Goal: Task Accomplishment & Management: Use online tool/utility

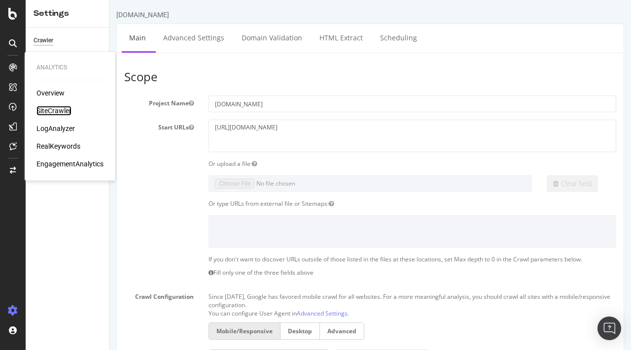
click at [53, 113] on div "SiteCrawler" at bounding box center [53, 111] width 35 height 10
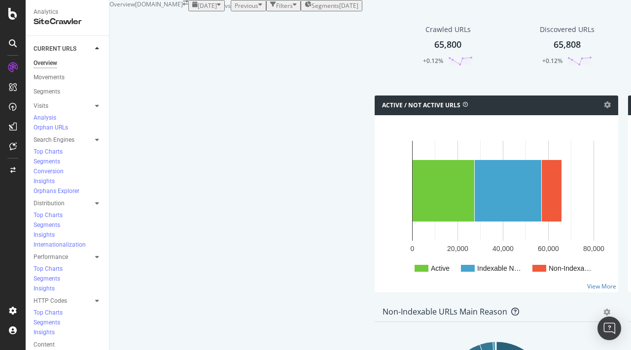
scroll to position [277, 0]
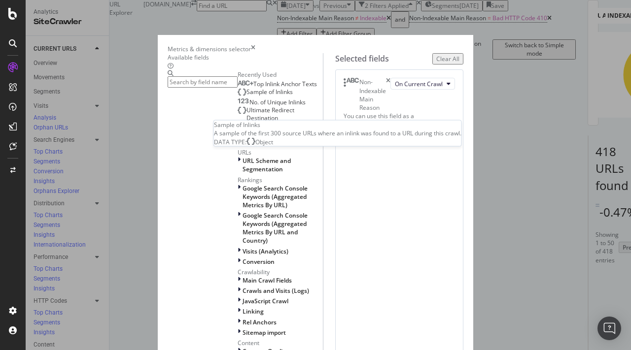
click at [246, 96] on span "Sample of Inlinks" at bounding box center [269, 92] width 46 height 8
click at [249, 106] on span "No. of Unique Inlinks" at bounding box center [277, 102] width 56 height 8
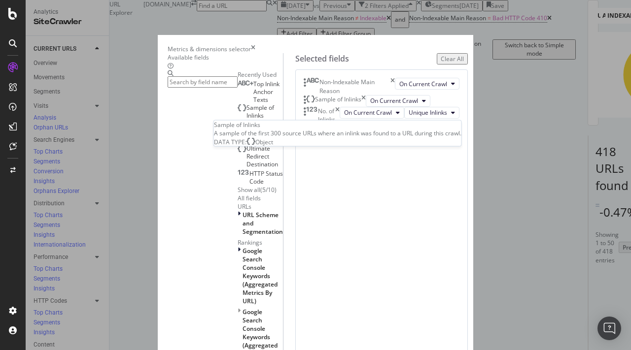
click at [253, 104] on span "Top Inlink Anchor Texts" at bounding box center [266, 92] width 26 height 24
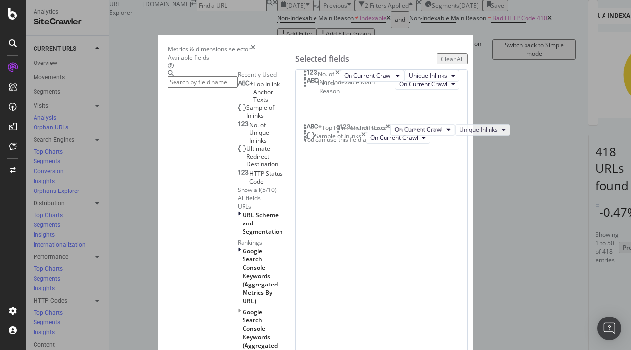
drag, startPoint x: 465, startPoint y: 173, endPoint x: 466, endPoint y: 130, distance: 42.9
click at [466, 130] on body "Analytics SiteCrawler CURRENT URLS Overview Movements Segments Visits Analysis …" at bounding box center [315, 175] width 631 height 350
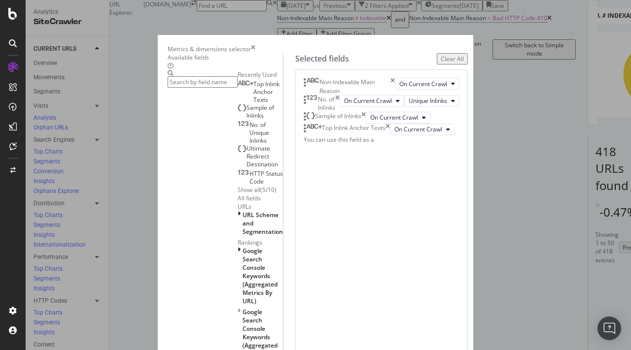
click at [395, 95] on icon "times" at bounding box center [392, 86] width 4 height 17
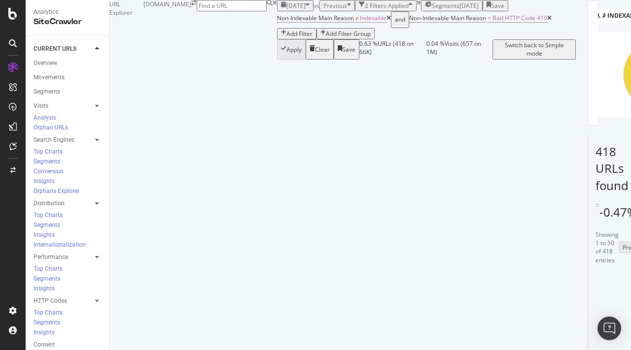
scroll to position [72, 0]
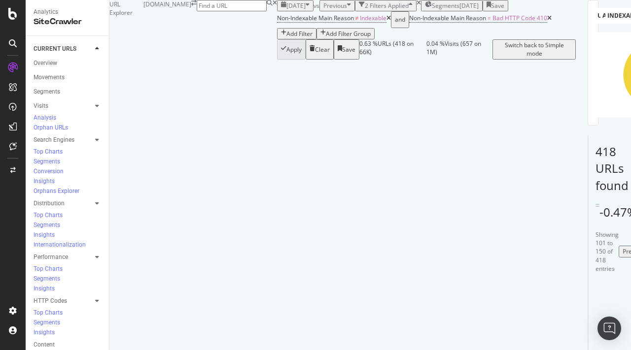
scroll to position [2053, 0]
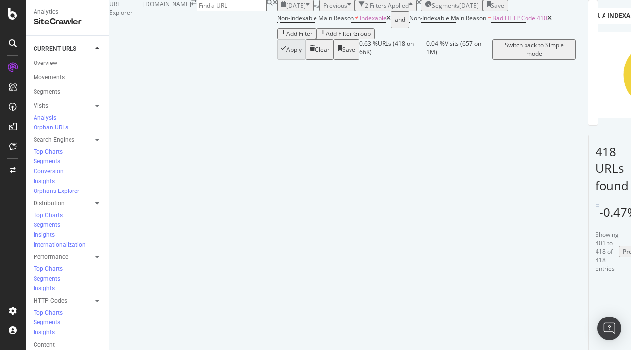
scroll to position [4194, 0]
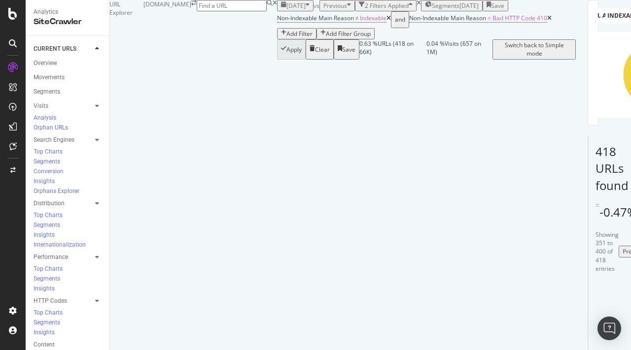
copy tbody "[PERSON_NAME] SUV plans include two all-electric models"
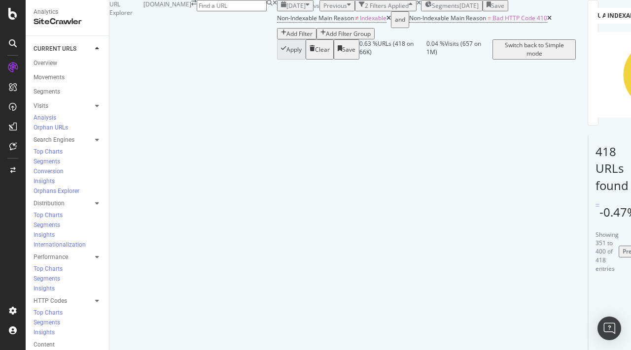
scroll to position [1059, 0]
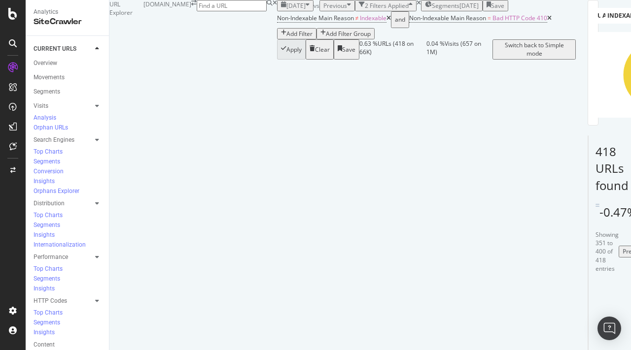
copy tbody "New Mercedes G 580 with EQ Technology ride review: on the road in the electric …"
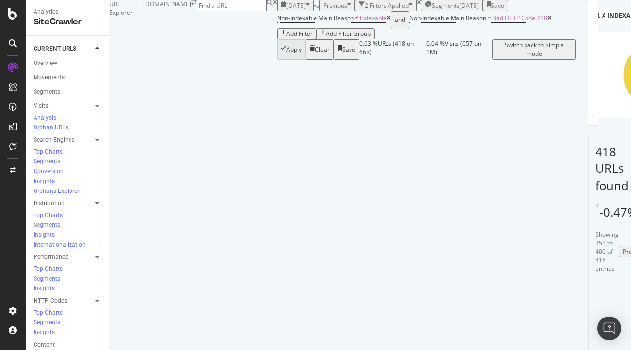
scroll to position [1745, 0]
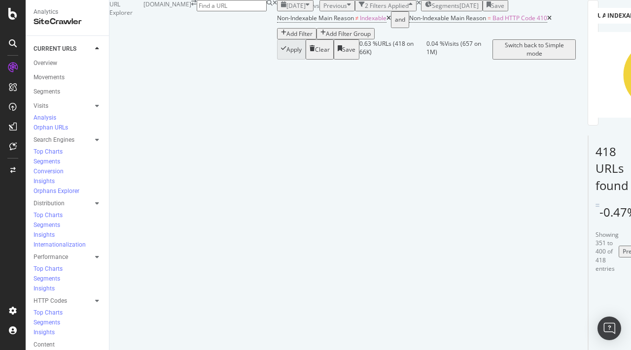
scroll to position [3706, 0]
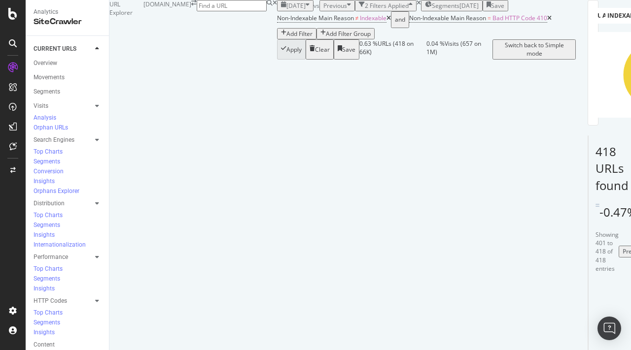
copy tbody "How to appeal a parking ticket: pcn appeals explained"
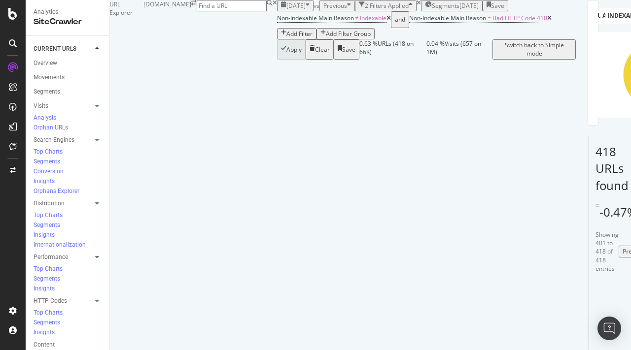
copy li "BMW M3 G80"
drag, startPoint x: 568, startPoint y: 208, endPoint x: 527, endPoint y: 206, distance: 41.0
copy li "fastest production"
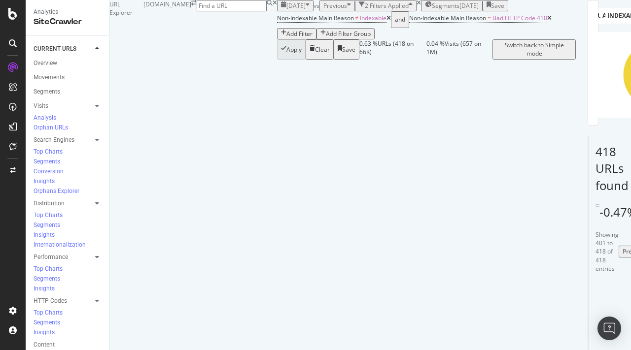
copy li "New Mercedes CLA ride review: electric exec impresses from the passenger seat"
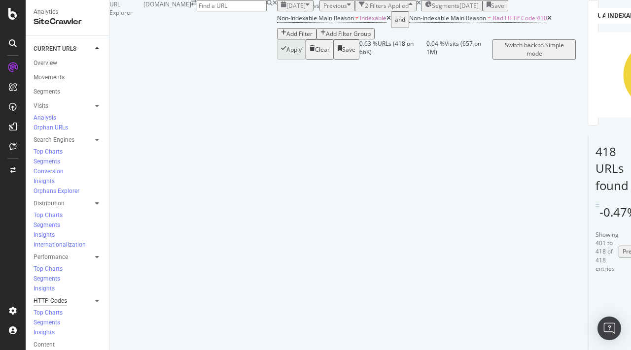
click at [56, 296] on div "HTTP Codes" at bounding box center [51, 301] width 34 height 10
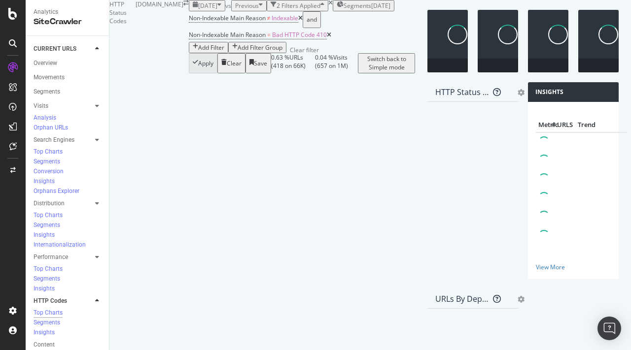
click at [328, 6] on icon "times" at bounding box center [330, 3] width 4 height 6
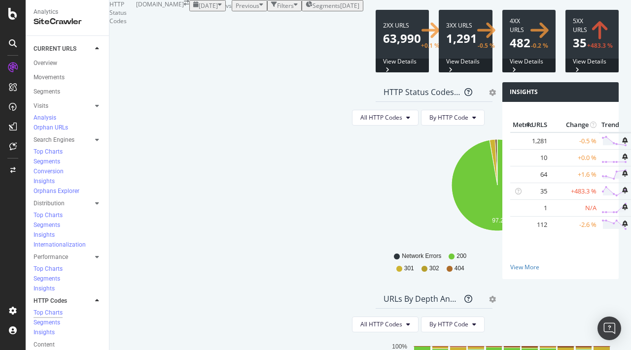
click at [439, 72] on span at bounding box center [465, 41] width 53 height 63
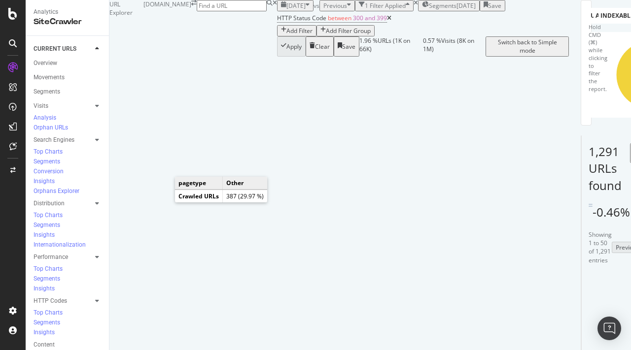
click at [485, 109] on icon "A chart." at bounding box center [639, 92] width 55 height 34
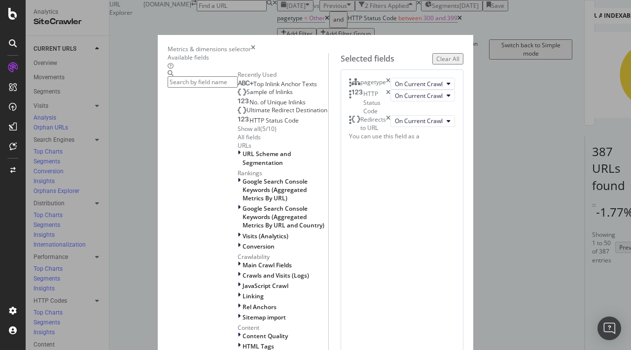
click at [212, 88] on input "modal" at bounding box center [203, 81] width 70 height 11
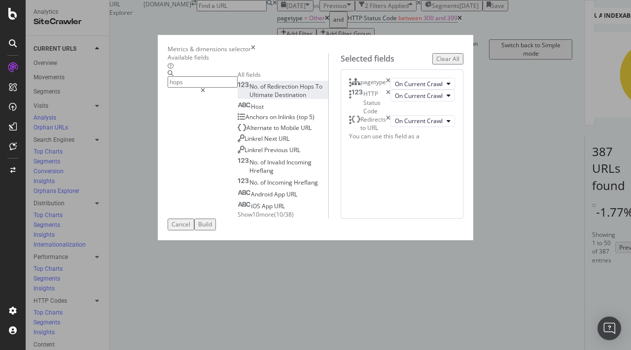
click at [315, 91] on span "To" at bounding box center [318, 86] width 7 height 8
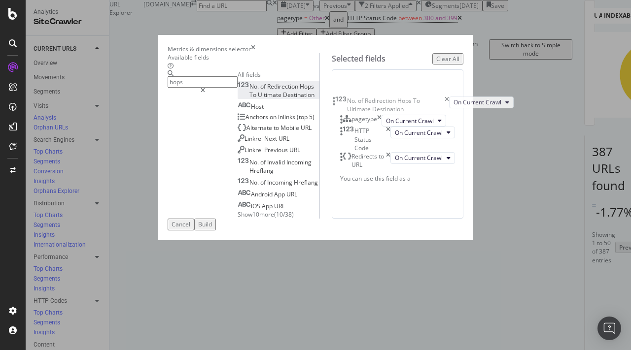
drag, startPoint x: 346, startPoint y: 211, endPoint x: 343, endPoint y: 104, distance: 107.5
click at [343, 104] on body "Analytics SiteCrawler CURRENT URLS Overview Movements Segments Visits Analysis …" at bounding box center [315, 175] width 631 height 350
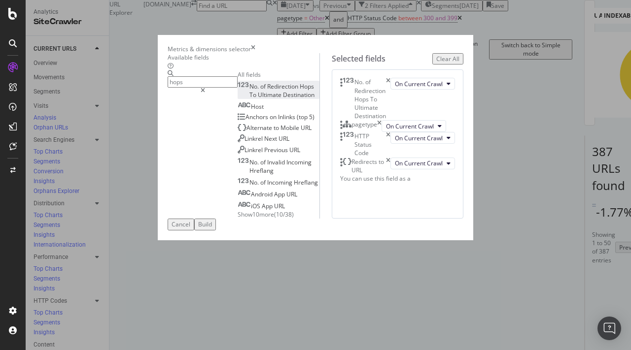
click at [382, 132] on div "pagetype" at bounding box center [360, 126] width 41 height 12
click at [382, 132] on icon "times" at bounding box center [379, 126] width 4 height 12
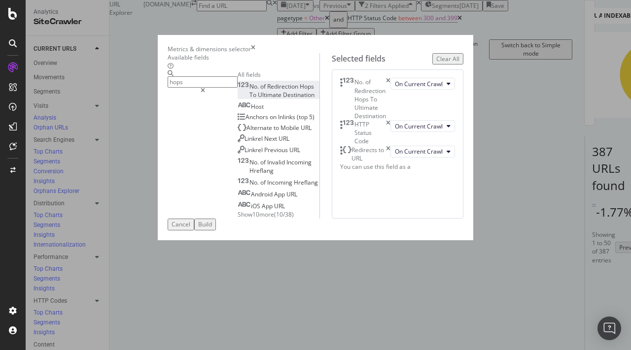
click at [390, 137] on icon "times" at bounding box center [388, 132] width 4 height 25
click at [390, 137] on icon "times" at bounding box center [388, 128] width 4 height 17
click at [173, 88] on input "hops" at bounding box center [203, 81] width 70 height 11
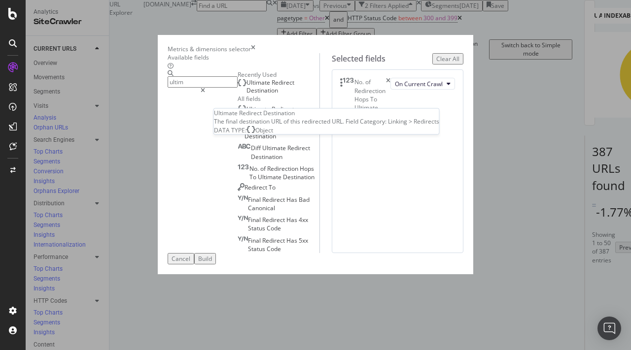
click at [272, 87] on span "Redirect" at bounding box center [283, 82] width 23 height 8
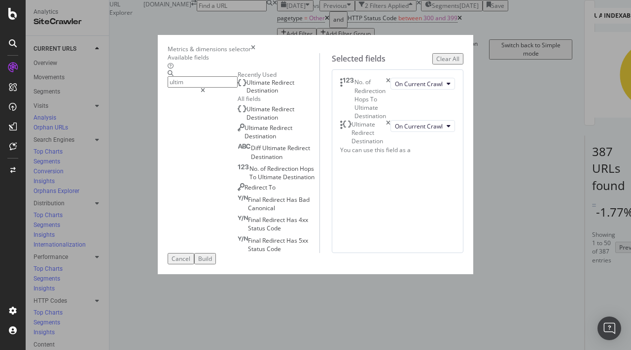
click at [210, 88] on input "ultim" at bounding box center [203, 81] width 70 height 11
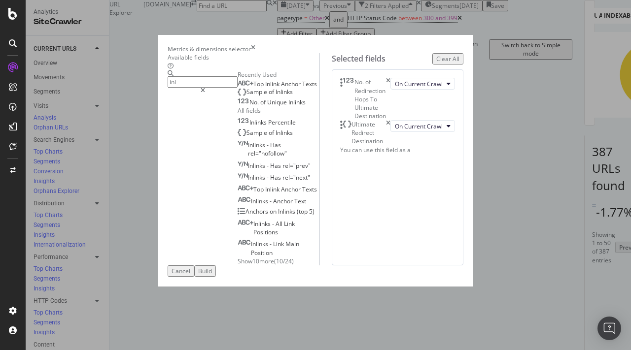
click at [288, 106] on span "Inlinks" at bounding box center [296, 102] width 17 height 8
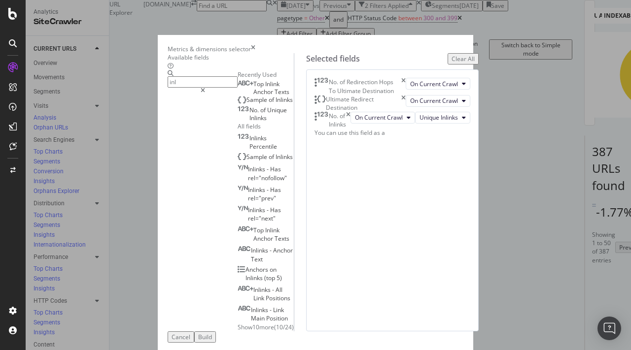
click at [171, 88] on input "inl" at bounding box center [203, 81] width 70 height 11
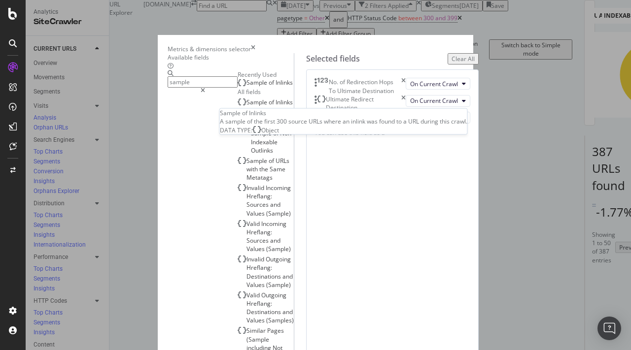
click at [238, 87] on div "Sample of Inlinks" at bounding box center [265, 83] width 55 height 8
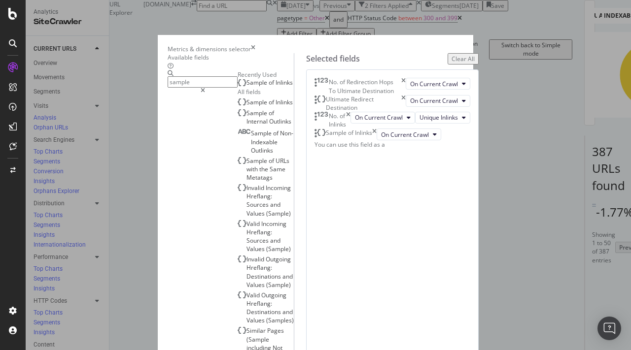
click at [177, 81] on div "sample" at bounding box center [203, 242] width 70 height 345
click at [176, 83] on input "sample" at bounding box center [203, 81] width 70 height 11
click at [176, 84] on input "sample" at bounding box center [203, 81] width 70 height 11
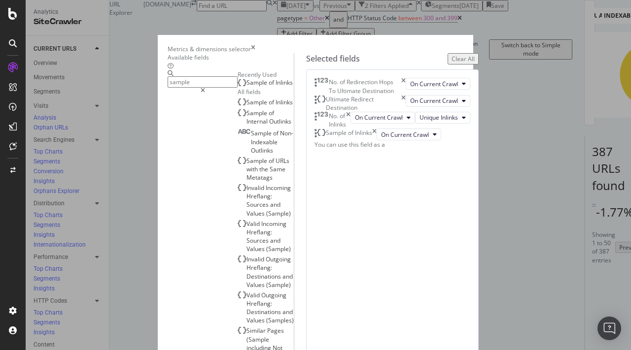
click at [176, 84] on input "sample" at bounding box center [203, 81] width 70 height 11
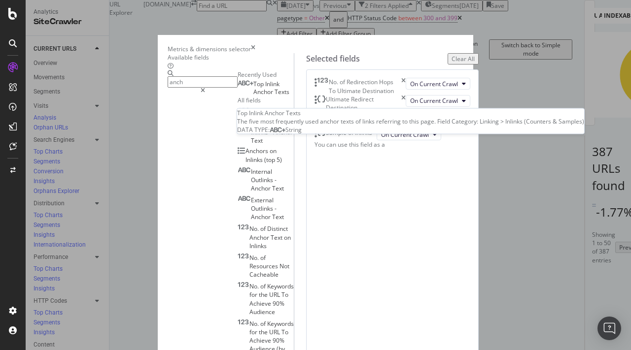
type input "anch"
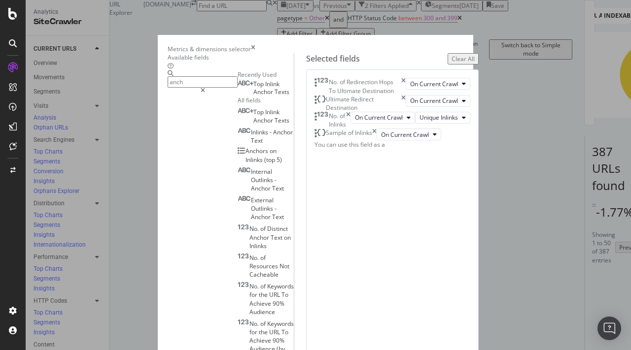
click at [253, 96] on span "Anchor" at bounding box center [263, 92] width 21 height 8
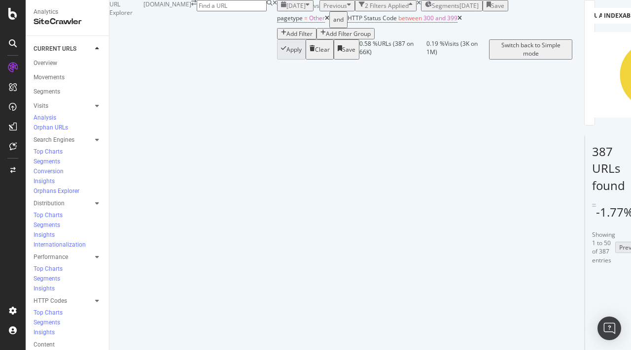
scroll to position [0, 14]
click at [325, 21] on icon at bounding box center [327, 18] width 4 height 6
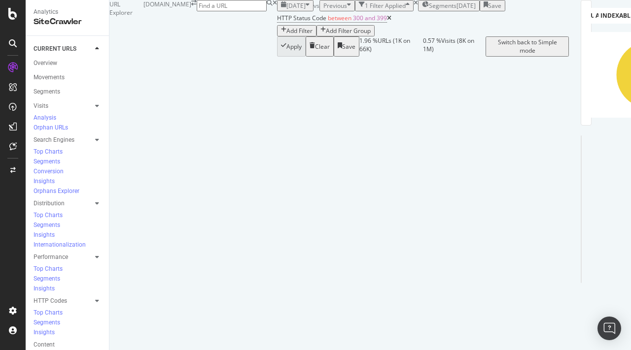
click at [286, 35] on div "Add Filter" at bounding box center [299, 31] width 26 height 8
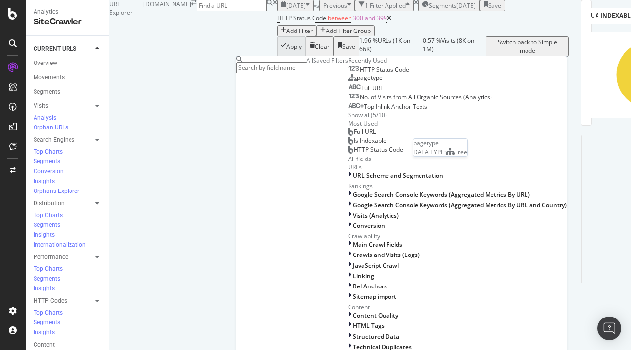
click at [357, 82] on span "pagetype" at bounding box center [370, 77] width 26 height 8
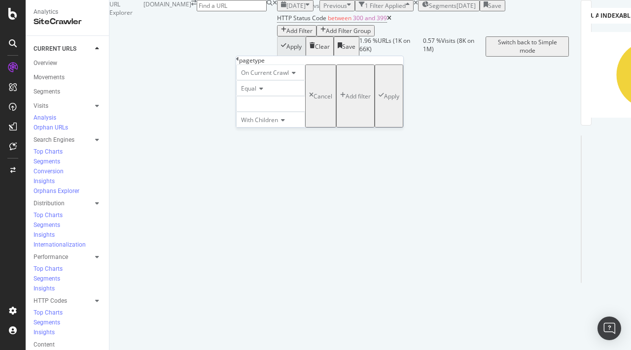
click at [261, 92] on icon at bounding box center [259, 89] width 7 height 6
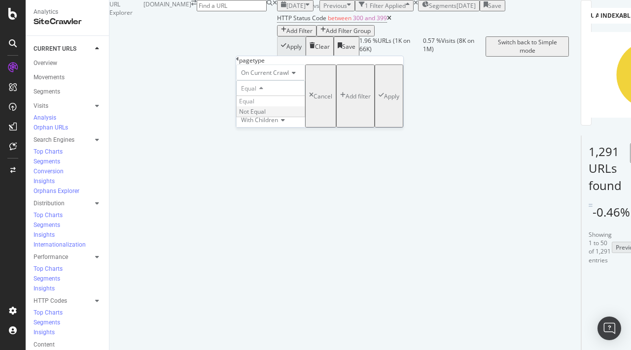
click at [266, 116] on span "Not Equal" at bounding box center [252, 111] width 27 height 8
click at [265, 112] on div at bounding box center [270, 104] width 69 height 16
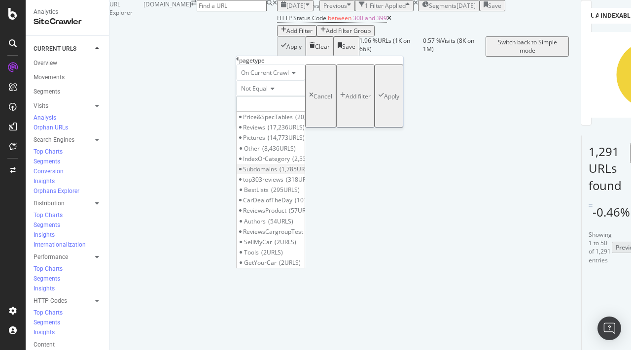
click at [296, 174] on span "1,785 URLS" at bounding box center [296, 169] width 34 height 8
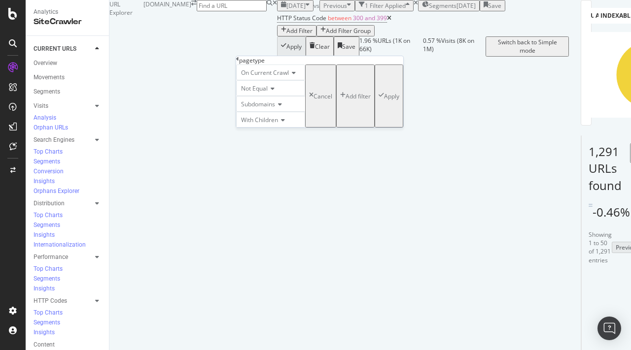
click at [384, 101] on div "Apply" at bounding box center [391, 96] width 15 height 8
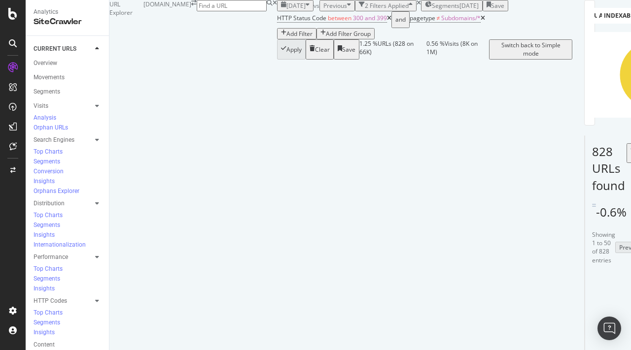
click at [485, 10] on div "Save" at bounding box center [497, 5] width 13 height 8
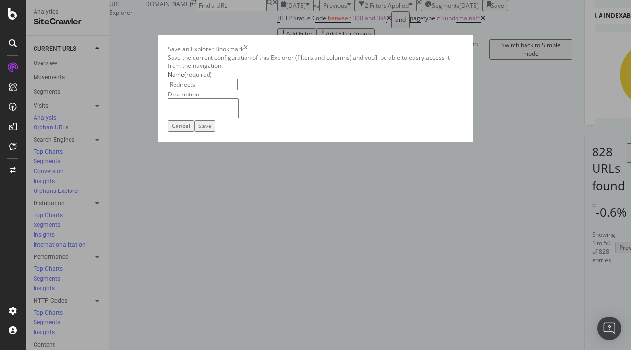
type input "Redirects"
click at [206, 118] on textarea "modal" at bounding box center [203, 109] width 71 height 20
type textarea "N"
type textarea "Redirects with inlinks, numer of hops"
click at [211, 130] on div "Save" at bounding box center [204, 126] width 13 height 8
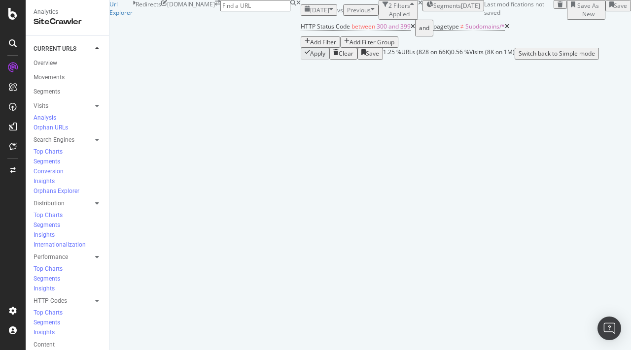
scroll to position [0, 623]
click at [58, 296] on div "HTTP Codes" at bounding box center [51, 301] width 34 height 10
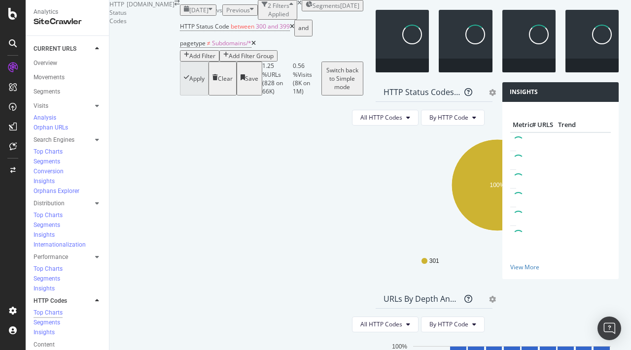
click at [290, 30] on icon at bounding box center [292, 27] width 4 height 6
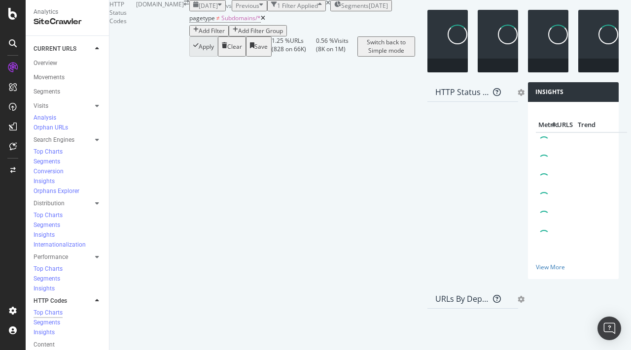
click at [261, 21] on icon at bounding box center [263, 18] width 4 height 6
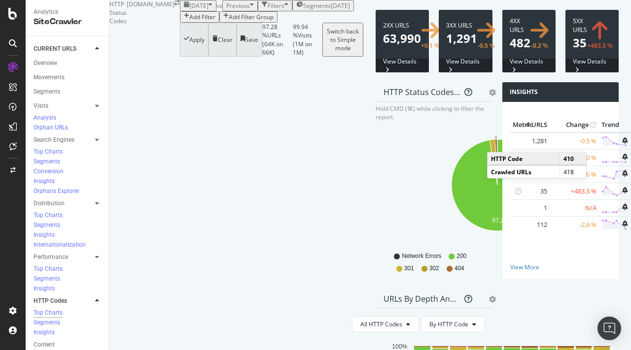
click at [485, 185] on icon "A chart." at bounding box center [496, 162] width 2 height 46
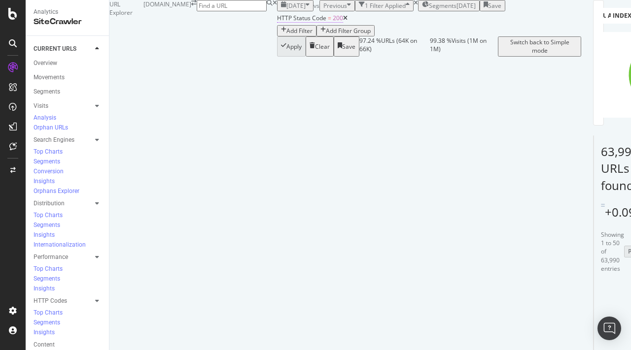
click at [277, 22] on span "HTTP Status Code" at bounding box center [301, 18] width 49 height 8
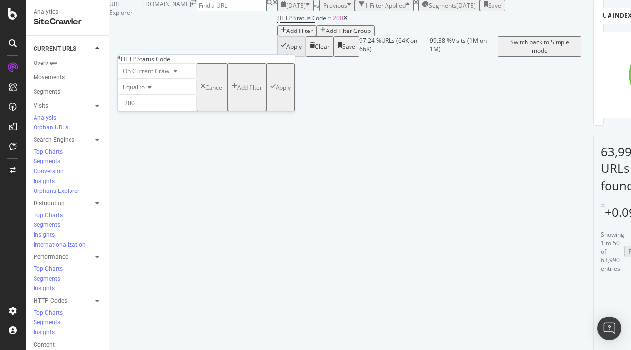
click at [162, 111] on div "On Current Crawl Equal to 200 200 Cancel Add filter Apply" at bounding box center [206, 87] width 177 height 48
click at [168, 111] on input "200" at bounding box center [157, 103] width 79 height 17
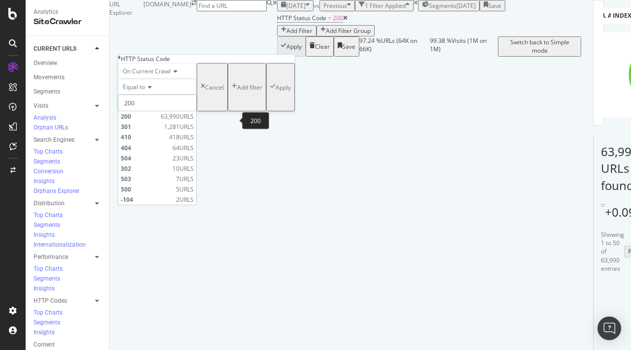
click at [168, 111] on input "200" at bounding box center [157, 103] width 79 height 17
click at [147, 141] on span "410" at bounding box center [144, 137] width 46 height 8
type input "410"
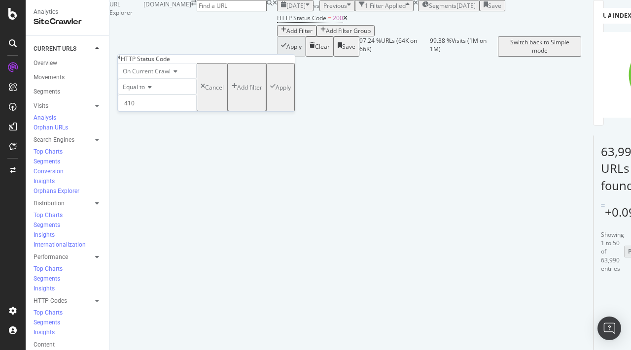
click at [276, 92] on div "Apply" at bounding box center [283, 87] width 15 height 8
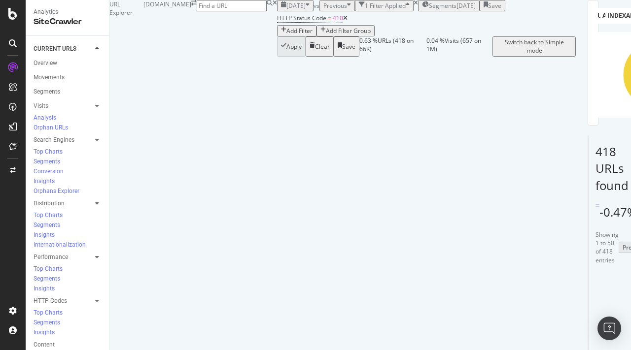
scroll to position [56, 0]
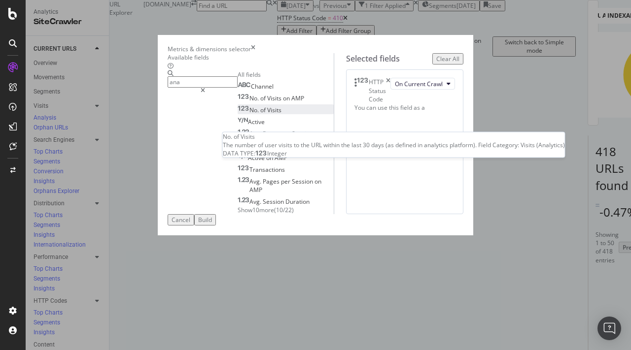
type input "ana"
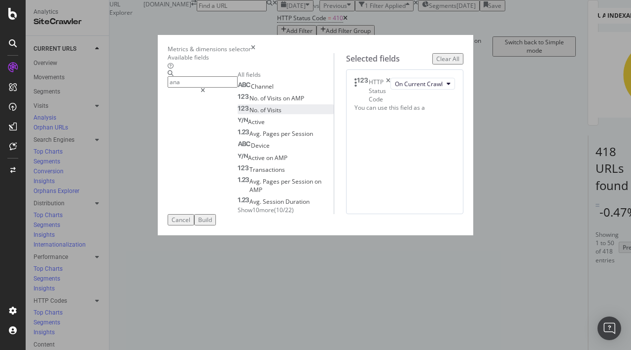
click at [267, 114] on span "Visits" at bounding box center [274, 110] width 14 height 8
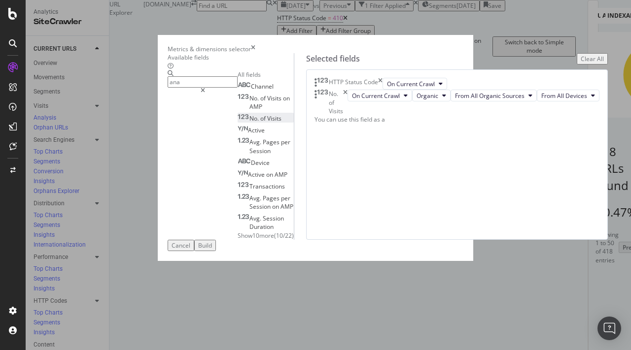
click at [212, 250] on div "Build" at bounding box center [205, 246] width 14 height 8
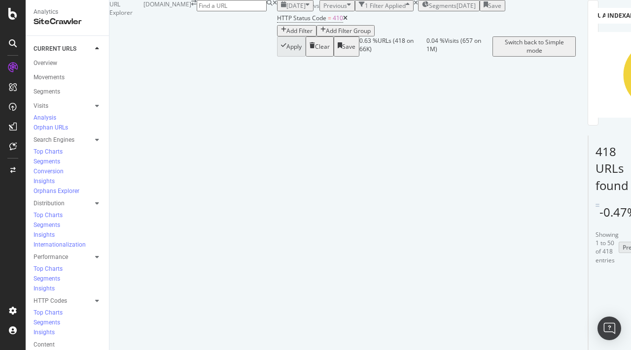
scroll to position [143, 0]
click at [485, 10] on icon "button" at bounding box center [486, 5] width 4 height 8
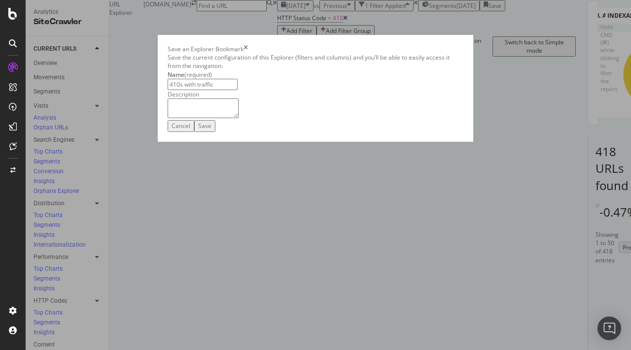
type input "410s with traffic"
click at [211, 130] on div "Save" at bounding box center [204, 126] width 13 height 8
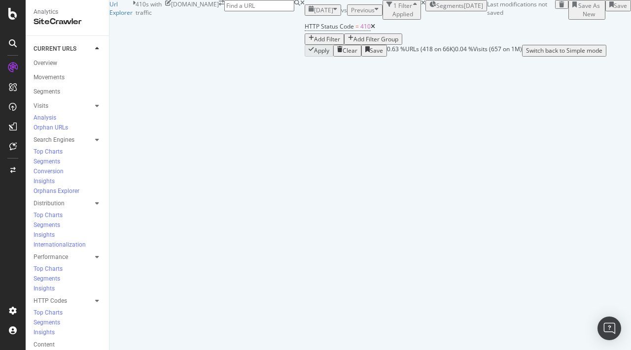
scroll to position [2033, 0]
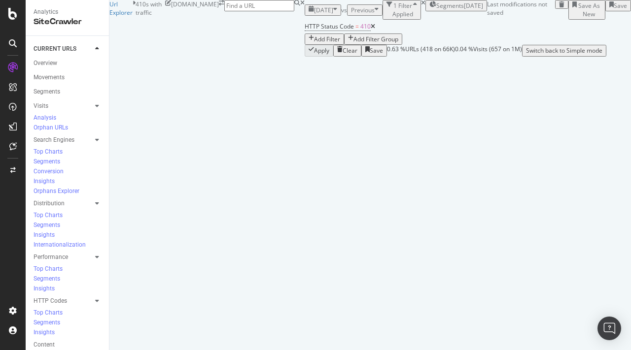
drag, startPoint x: 250, startPoint y: 225, endPoint x: 125, endPoint y: 212, distance: 125.9
copy link "[URL][DOMAIN_NAME]"
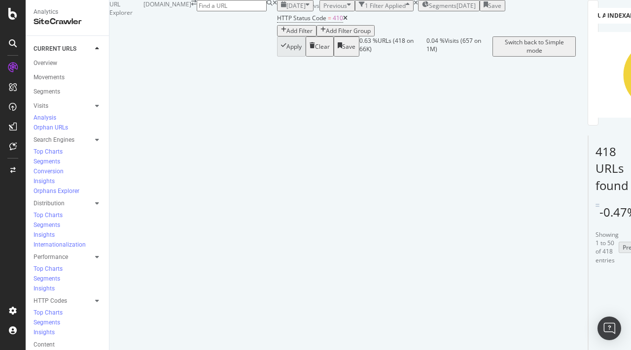
scroll to position [127, 0]
drag, startPoint x: 266, startPoint y: 261, endPoint x: 126, endPoint y: 244, distance: 141.0
copy link "[URL][DOMAIN_NAME]"
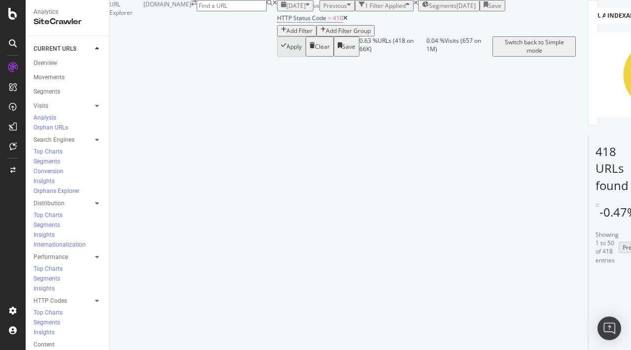
click at [485, 318] on link "[URL][DOMAIN_NAME]" at bounding box center [623, 348] width 63 height 8
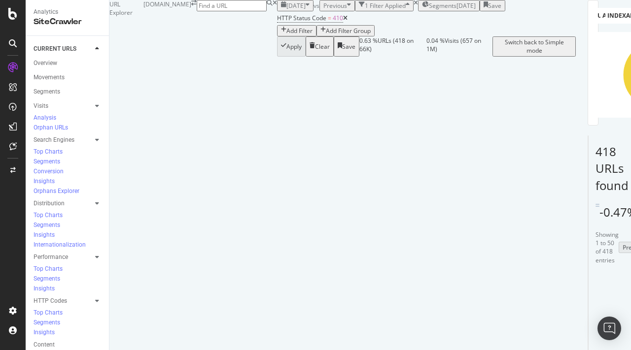
scroll to position [166, 0]
click at [13, 13] on icon at bounding box center [12, 14] width 9 height 12
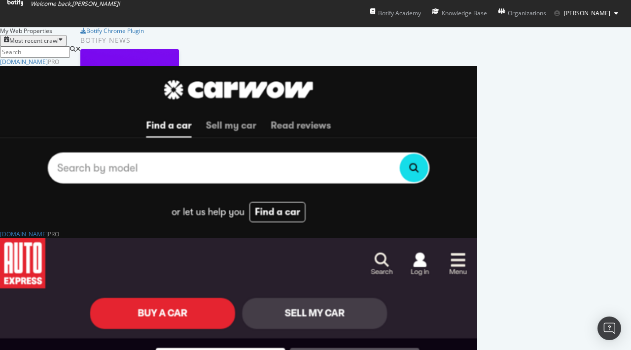
scroll to position [95, 0]
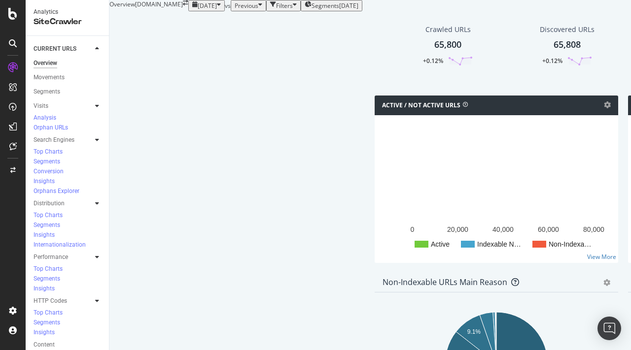
scroll to position [461, 0]
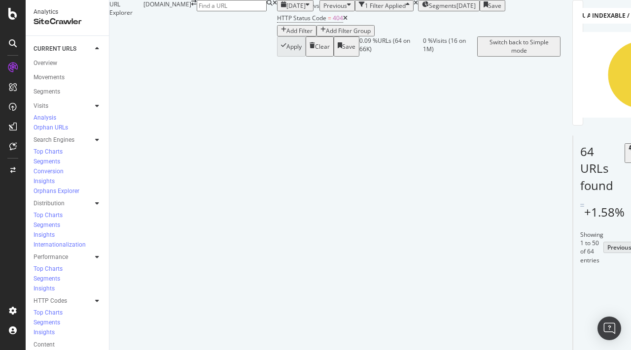
scroll to position [145, 0]
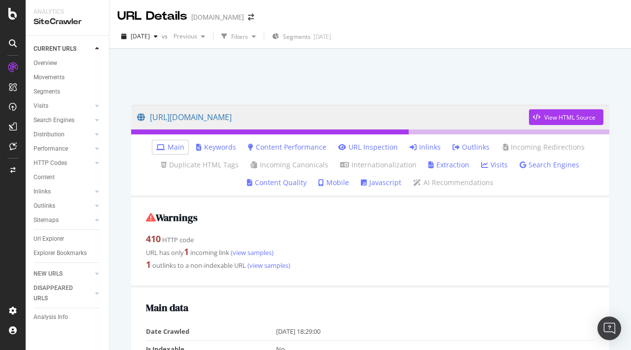
click at [429, 146] on link "Inlinks" at bounding box center [425, 147] width 31 height 10
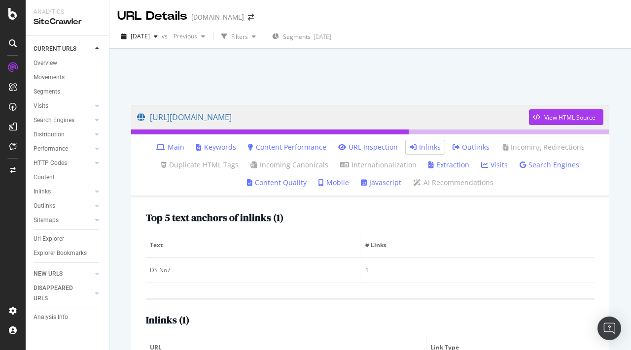
scroll to position [72, 0]
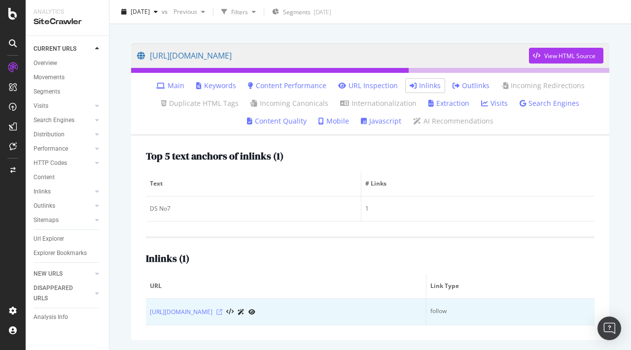
click at [222, 310] on icon at bounding box center [219, 313] width 6 height 6
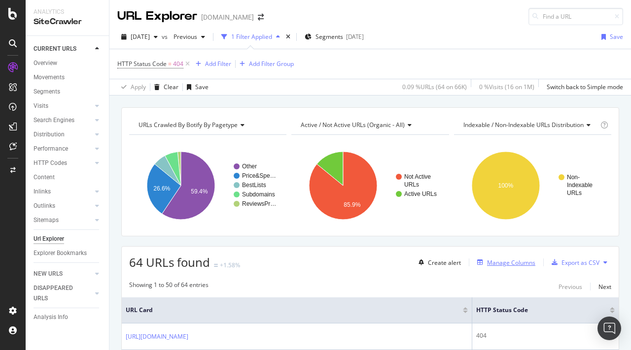
scroll to position [145, 0]
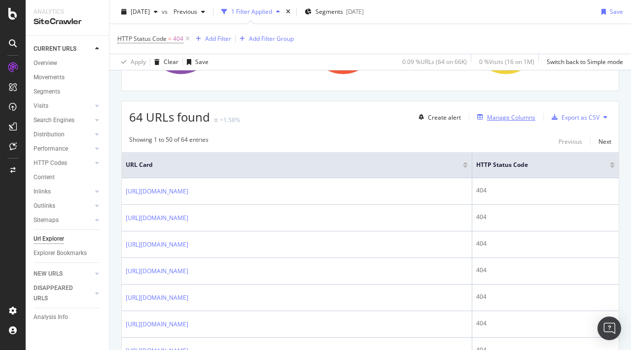
click at [522, 118] on div "Manage Columns" at bounding box center [511, 117] width 48 height 8
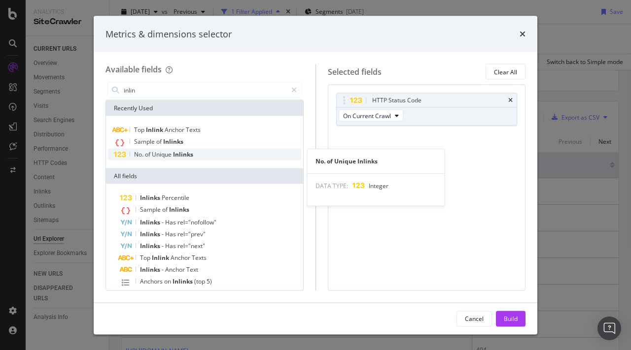
type input "inlin"
click at [201, 151] on div "No. of Unique Inlinks" at bounding box center [204, 155] width 193 height 12
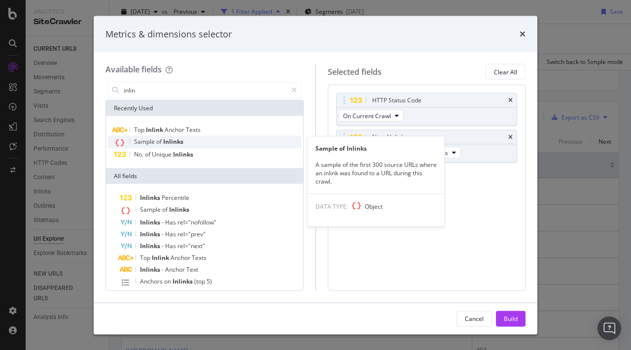
click at [187, 142] on div "Sample of Inlinks" at bounding box center [204, 142] width 193 height 13
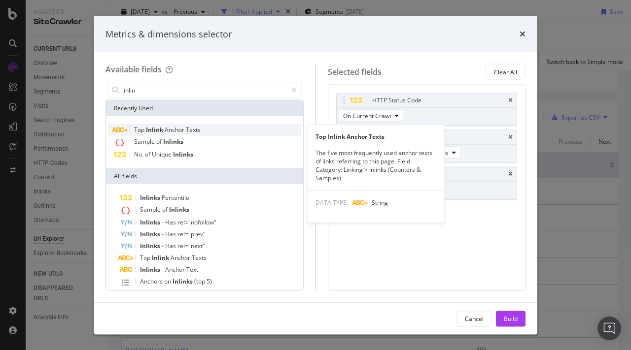
click at [187, 129] on span "Texts" at bounding box center [193, 130] width 15 height 8
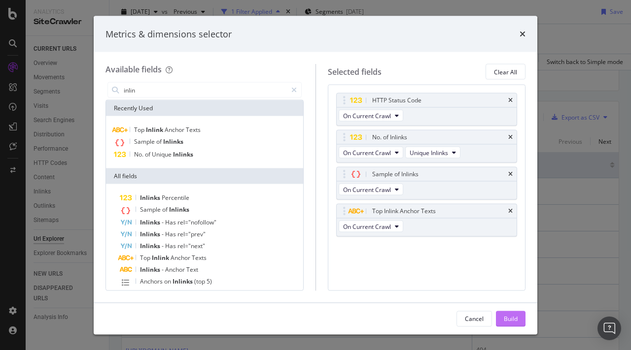
click at [508, 322] on div "Build" at bounding box center [511, 318] width 14 height 8
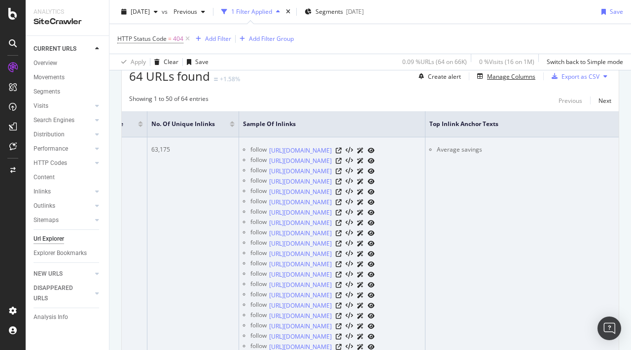
scroll to position [0, 285]
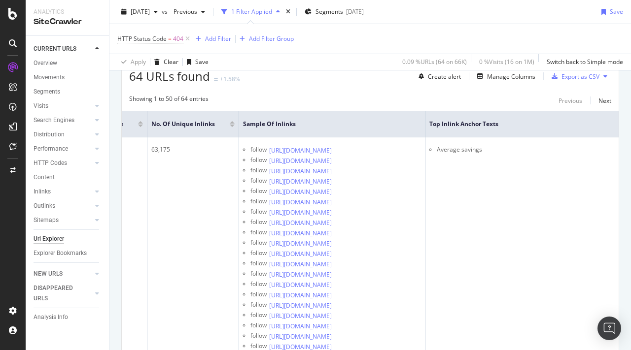
click at [235, 126] on div at bounding box center [232, 126] width 5 height 2
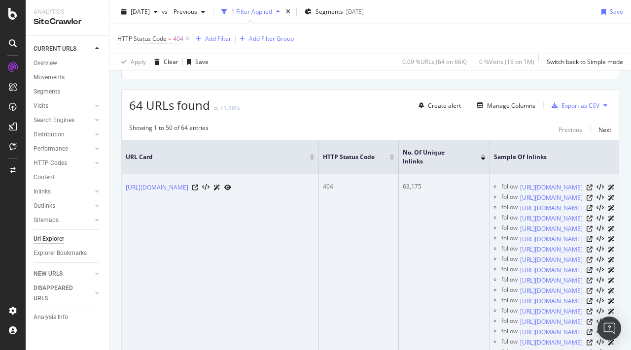
scroll to position [0, 70]
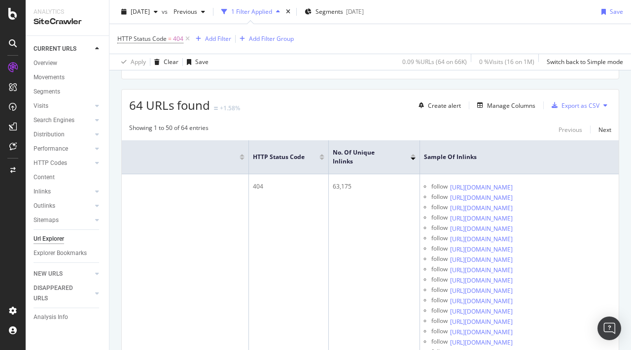
click at [413, 154] on div at bounding box center [413, 155] width 5 height 2
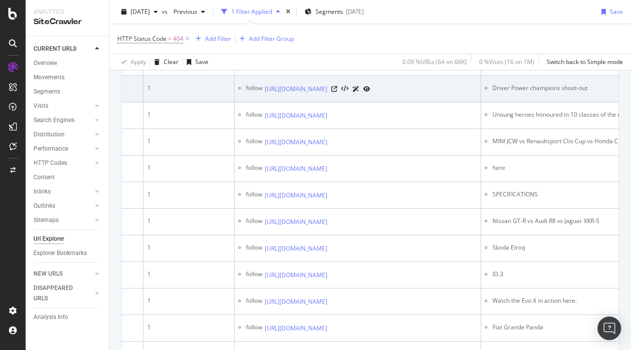
scroll to position [0, 346]
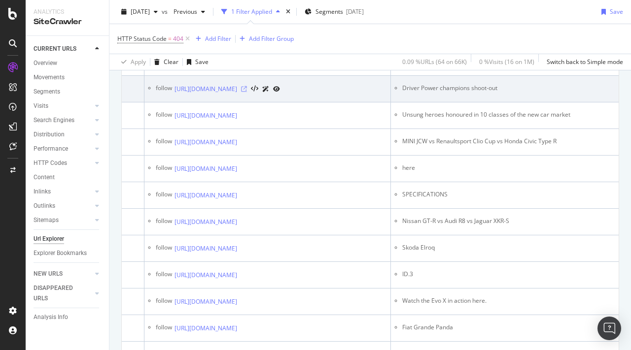
click at [247, 92] on icon at bounding box center [244, 89] width 6 height 6
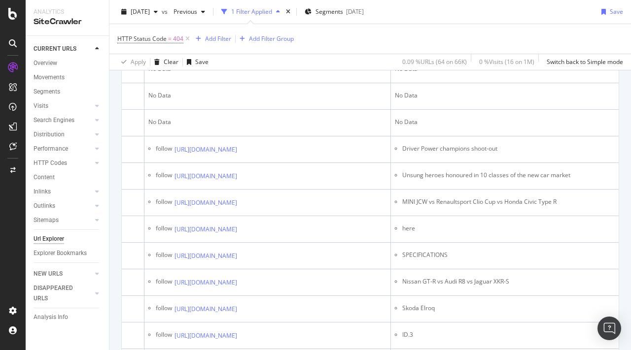
scroll to position [0, 0]
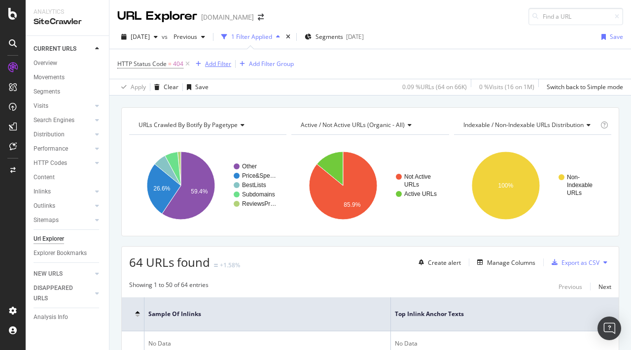
click at [214, 64] on div "Add Filter" at bounding box center [218, 64] width 26 height 8
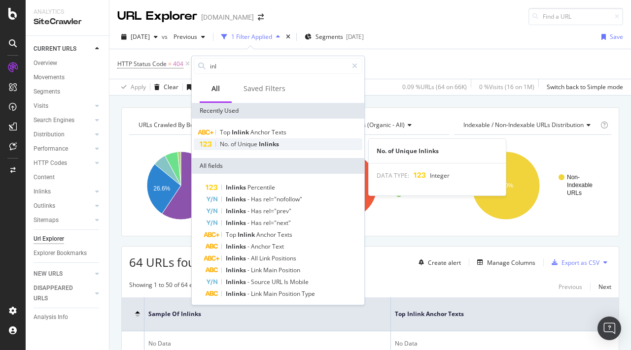
type input "inl"
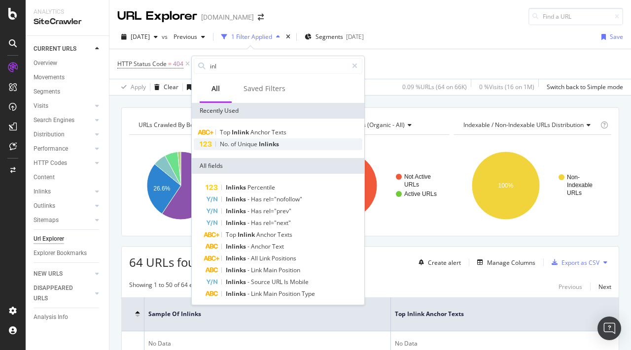
click at [254, 144] on span "Unique" at bounding box center [248, 144] width 21 height 8
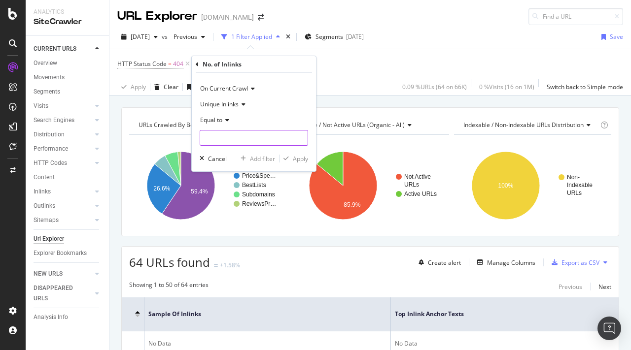
click at [231, 135] on input "number" at bounding box center [254, 138] width 108 height 16
type input "1"
click at [303, 161] on div "Apply" at bounding box center [300, 159] width 15 height 8
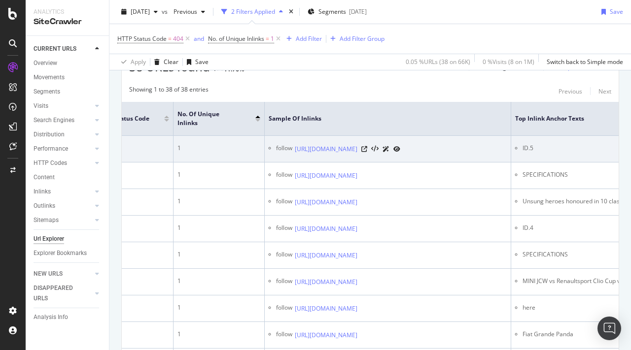
scroll to position [0, 276]
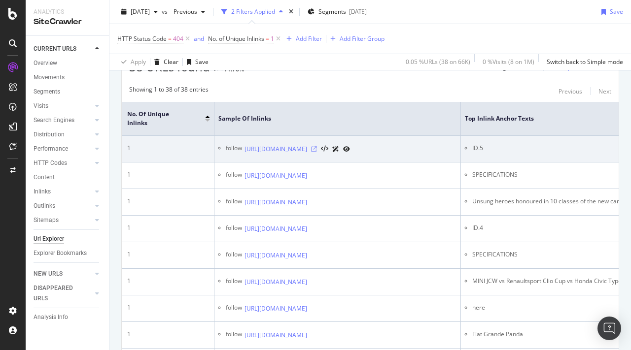
click at [317, 146] on icon at bounding box center [314, 149] width 6 height 6
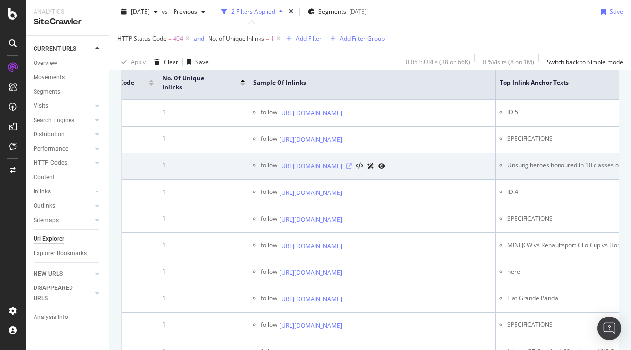
scroll to position [0, 342]
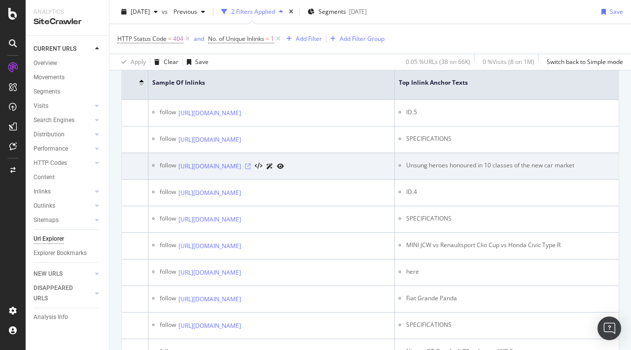
click at [251, 170] on icon at bounding box center [248, 167] width 6 height 6
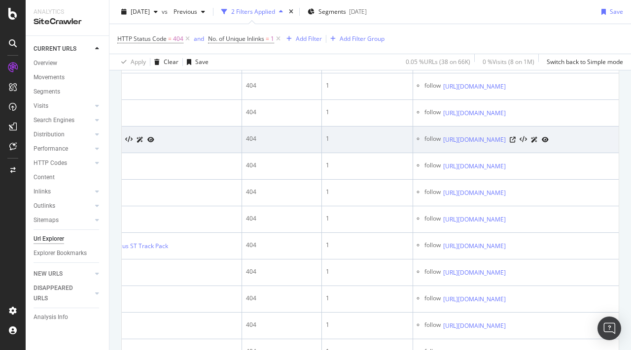
scroll to position [0, 152]
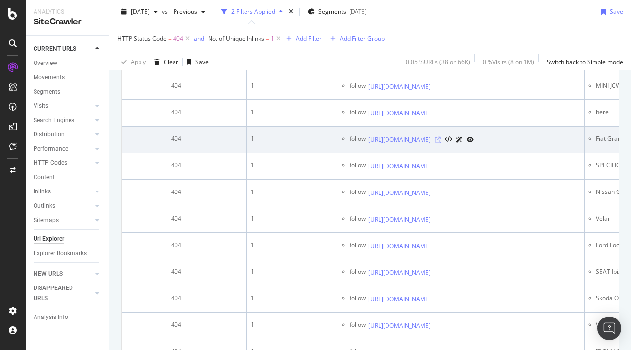
click at [441, 143] on icon at bounding box center [438, 140] width 6 height 6
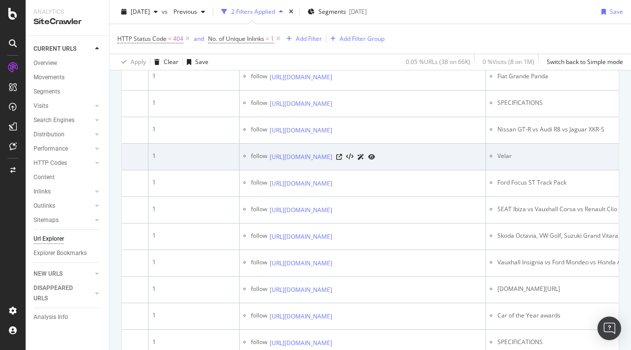
scroll to position [0, 251]
click at [342, 160] on icon at bounding box center [339, 157] width 6 height 6
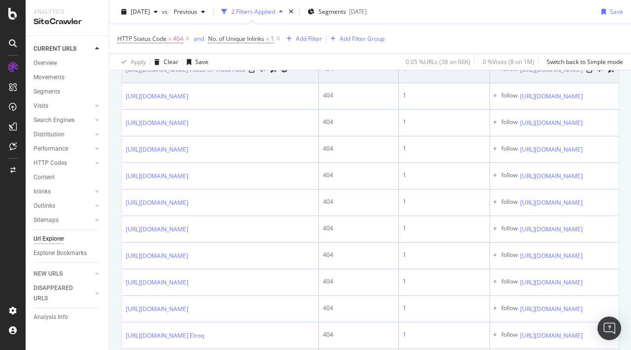
scroll to position [0, 217]
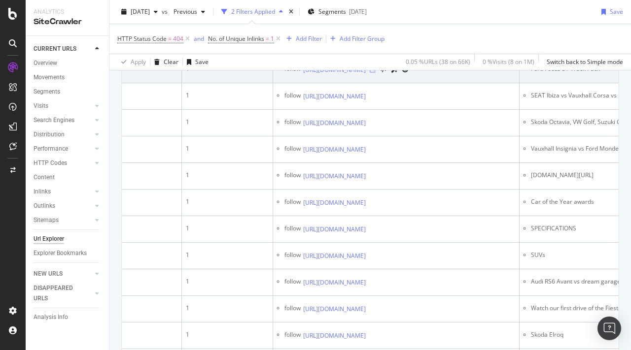
click at [376, 73] on icon at bounding box center [373, 70] width 6 height 6
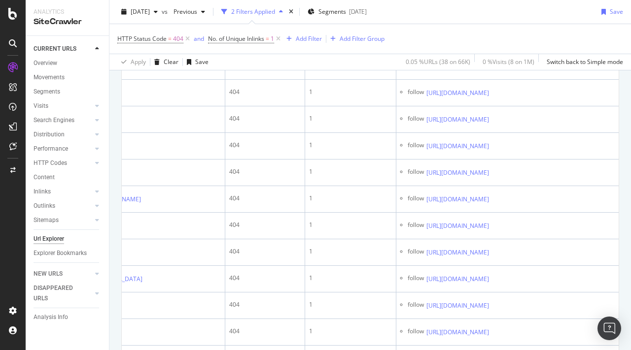
scroll to position [0, 189]
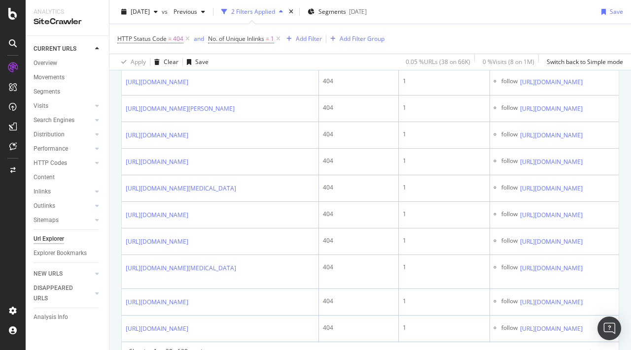
scroll to position [0, 159]
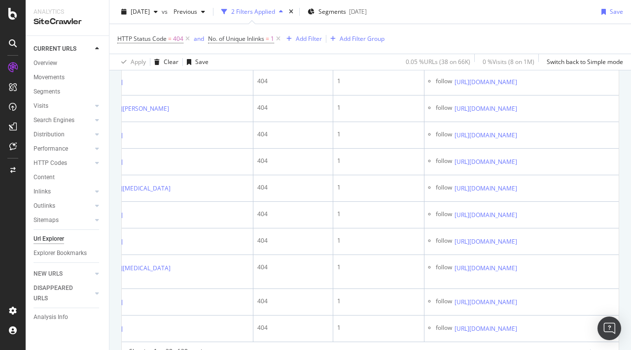
scroll to position [0, 141]
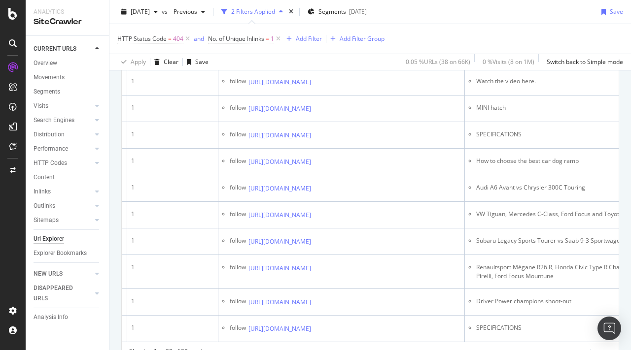
scroll to position [0, 0]
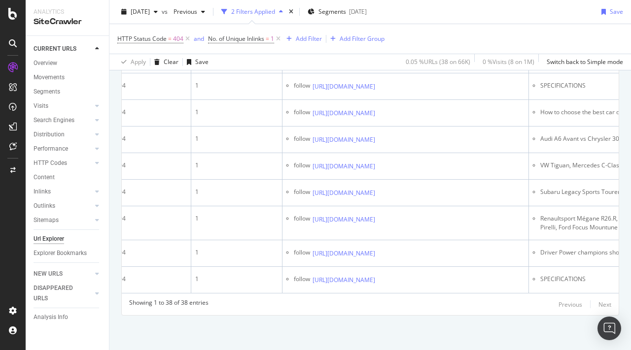
scroll to position [0, 318]
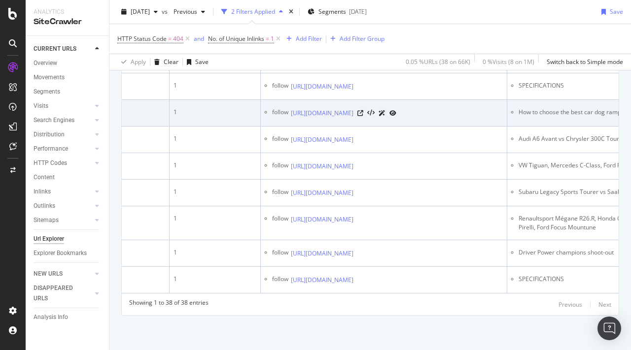
scroll to position [0, 297]
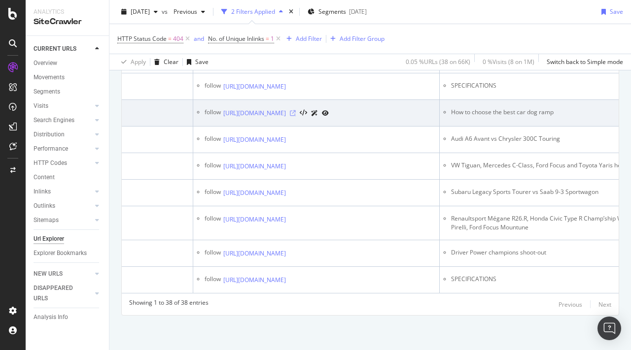
click at [296, 116] on icon at bounding box center [293, 113] width 6 height 6
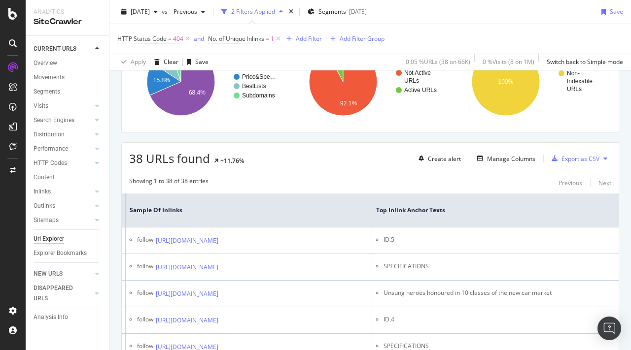
scroll to position [0, 0]
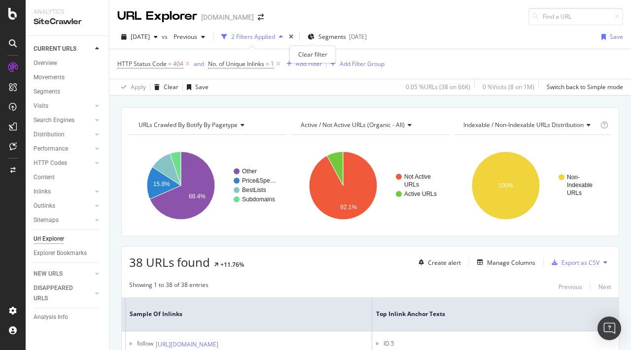
click at [295, 33] on div "times" at bounding box center [291, 37] width 8 height 10
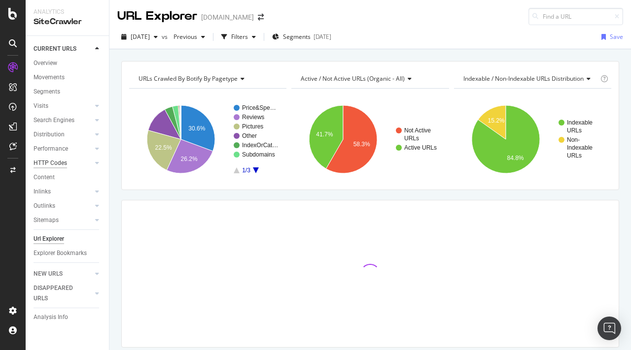
click at [61, 166] on div "HTTP Codes" at bounding box center [51, 163] width 34 height 10
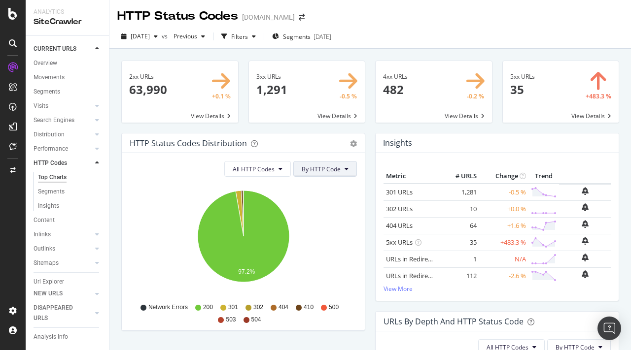
click at [327, 169] on span "By HTTP Code" at bounding box center [321, 169] width 39 height 8
click at [271, 174] on button "All HTTP Codes" at bounding box center [257, 169] width 67 height 16
click at [356, 147] on icon "gear" at bounding box center [353, 143] width 7 height 7
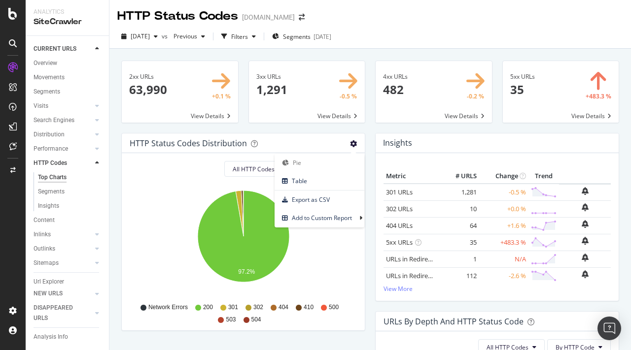
click at [356, 147] on icon "gear" at bounding box center [353, 143] width 7 height 7
click at [354, 142] on icon "gear" at bounding box center [353, 143] width 7 height 7
click at [320, 181] on span "Table" at bounding box center [320, 180] width 90 height 13
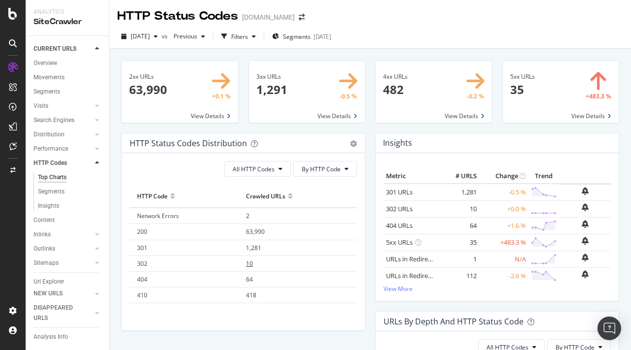
click at [251, 265] on span "10" at bounding box center [249, 264] width 7 height 8
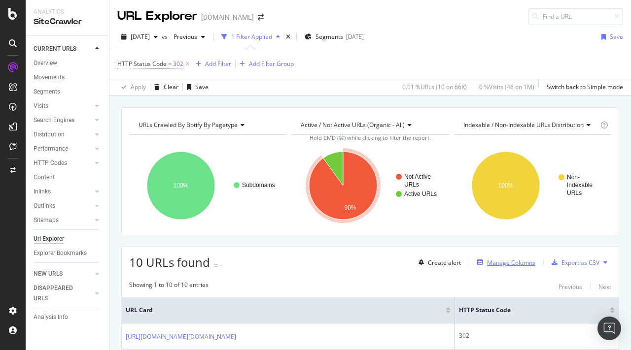
click at [511, 268] on div "Manage Columns" at bounding box center [504, 262] width 62 height 11
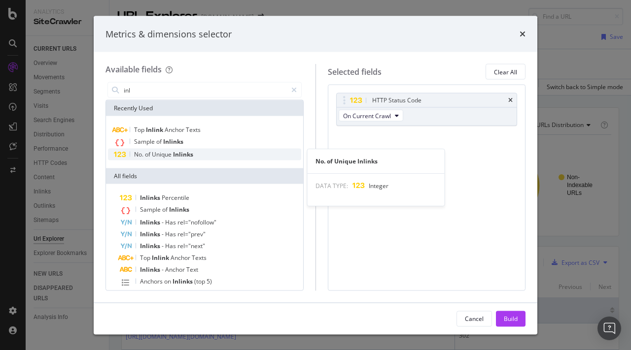
type input "inl"
click at [180, 154] on span "Inlinks" at bounding box center [183, 154] width 20 height 8
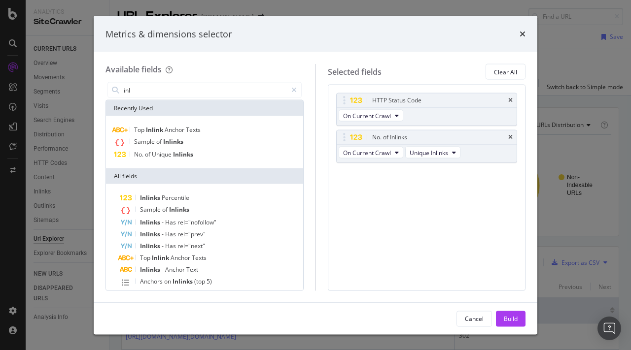
click at [511, 100] on icon "times" at bounding box center [510, 101] width 4 height 6
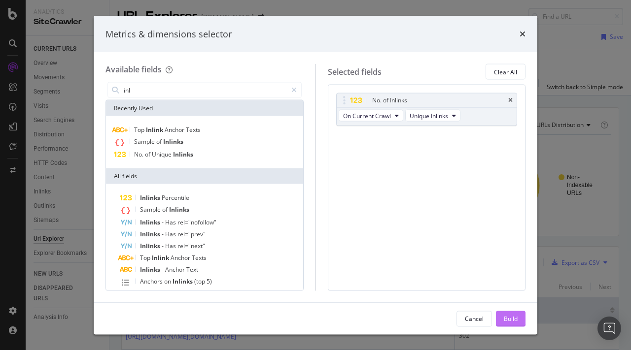
click at [507, 326] on button "Build" at bounding box center [511, 319] width 30 height 16
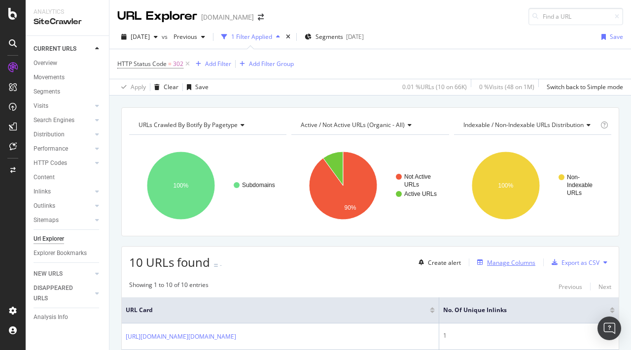
click at [508, 262] on div "Manage Columns" at bounding box center [511, 263] width 48 height 8
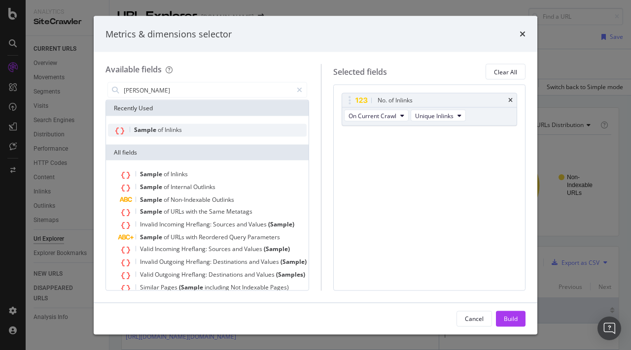
click at [161, 133] on span "of" at bounding box center [161, 130] width 7 height 8
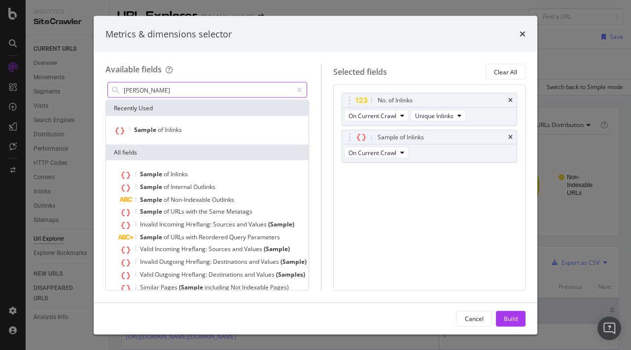
click at [146, 92] on input "[PERSON_NAME]" at bounding box center [208, 90] width 170 height 15
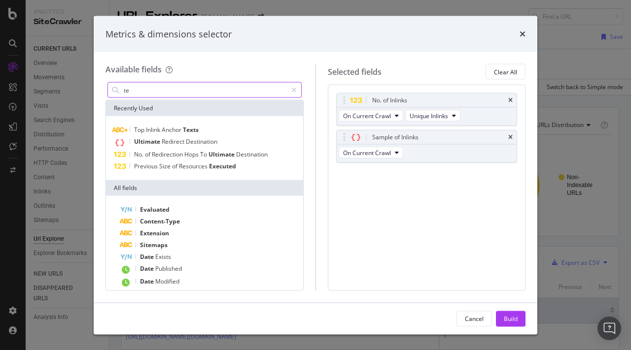
type input "te"
click at [166, 119] on div "Top Inlink Anchor Texts Ultimate Redirect Destination No. of Redirection Hops T…" at bounding box center [204, 148] width 197 height 64
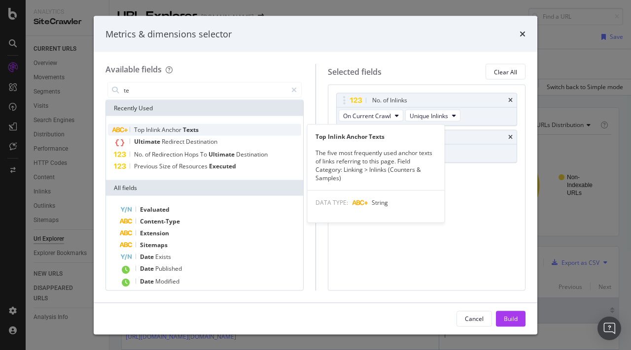
click at [172, 129] on span "Anchor" at bounding box center [172, 130] width 21 height 8
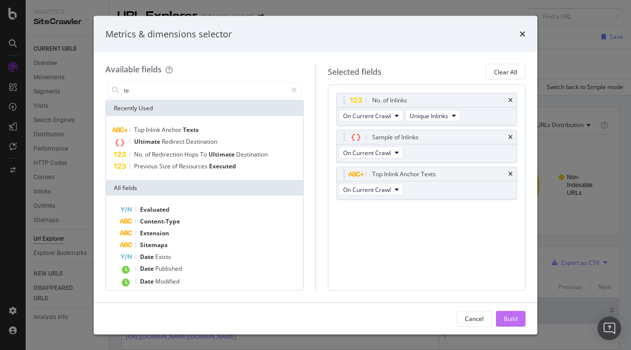
click at [512, 319] on div "Build" at bounding box center [511, 318] width 14 height 8
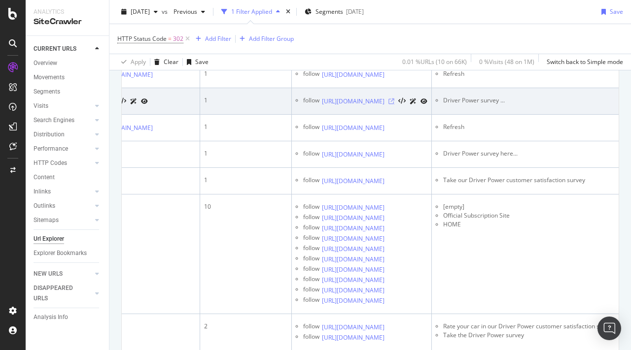
scroll to position [0, 219]
click at [394, 104] on icon at bounding box center [391, 102] width 6 height 6
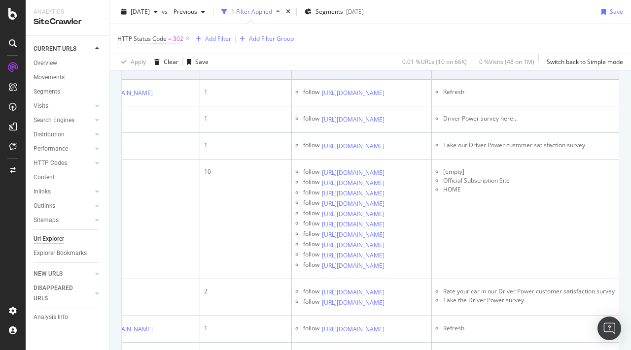
scroll to position [0, 275]
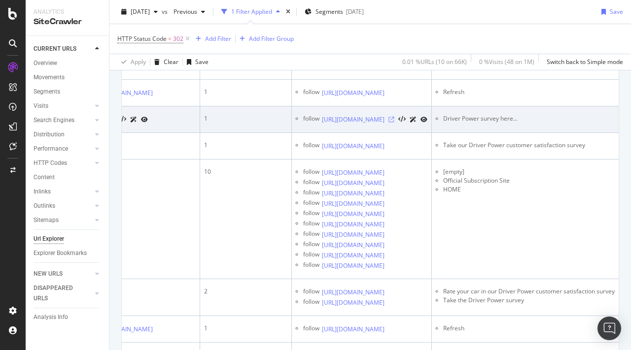
click at [394, 123] on icon at bounding box center [391, 120] width 6 height 6
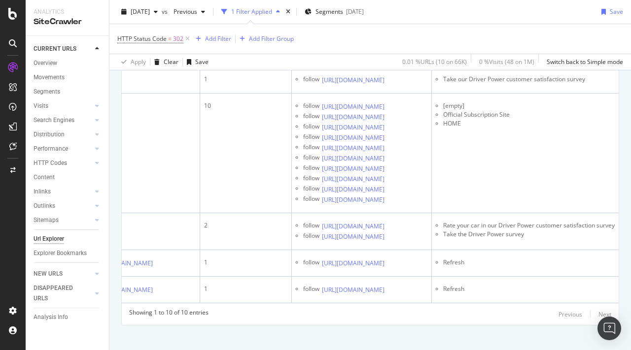
scroll to position [392, 0]
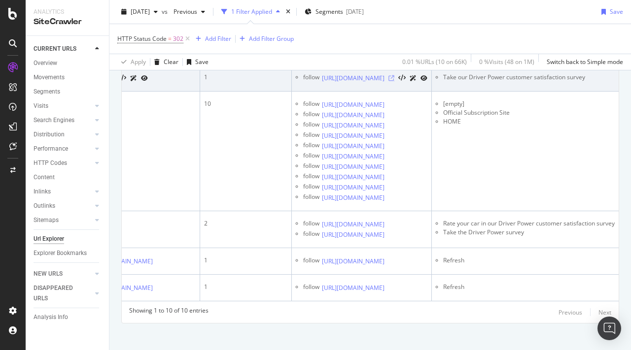
click at [390, 81] on icon at bounding box center [391, 78] width 6 height 6
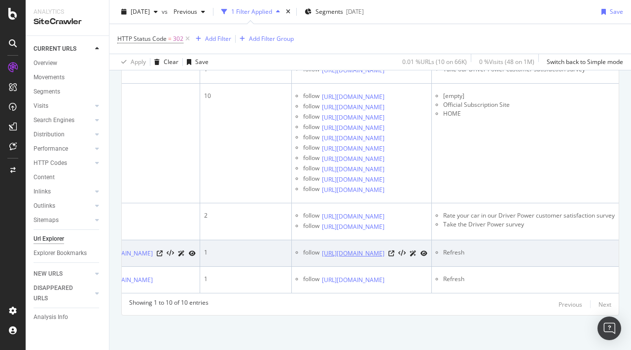
scroll to position [581, 0]
click at [393, 251] on icon at bounding box center [391, 254] width 6 height 6
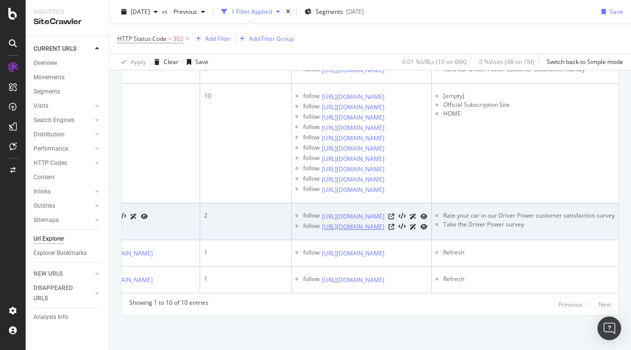
scroll to position [0, 0]
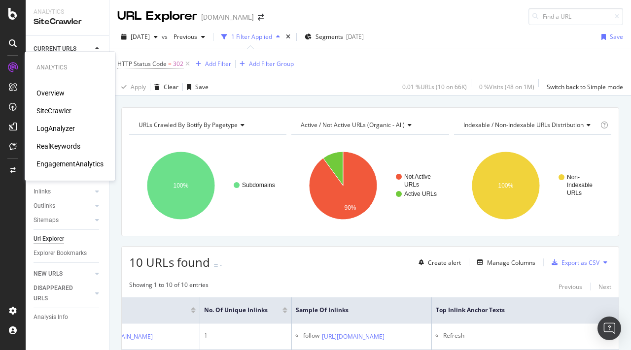
click at [59, 112] on div "SiteCrawler" at bounding box center [53, 111] width 35 height 10
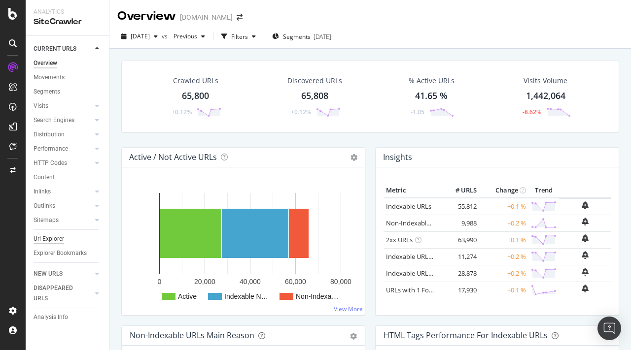
click at [56, 240] on div "Url Explorer" at bounding box center [49, 239] width 31 height 10
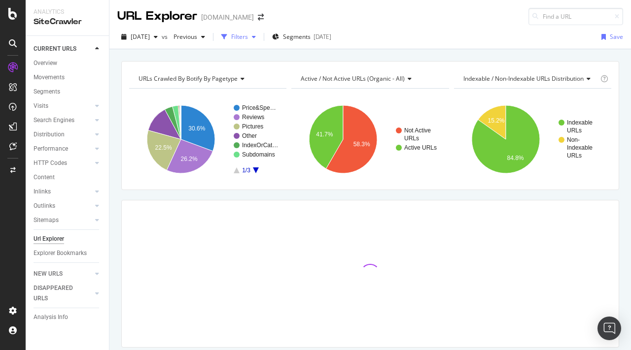
click at [248, 36] on div "Filters" at bounding box center [239, 37] width 17 height 8
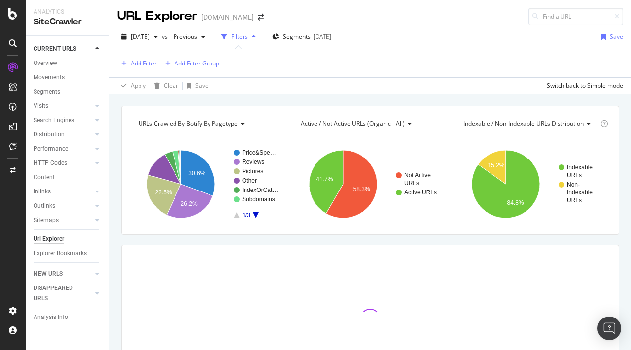
click at [144, 64] on div "Add Filter" at bounding box center [144, 63] width 26 height 8
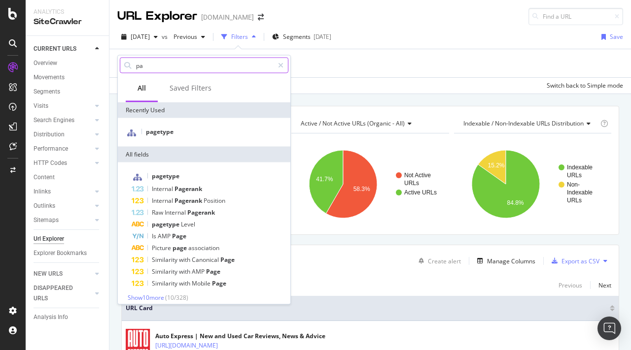
type input "p"
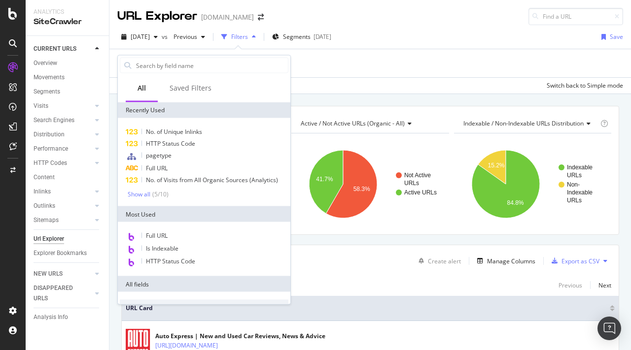
click at [358, 76] on div "Add Filter Add Filter Group" at bounding box center [370, 63] width 506 height 28
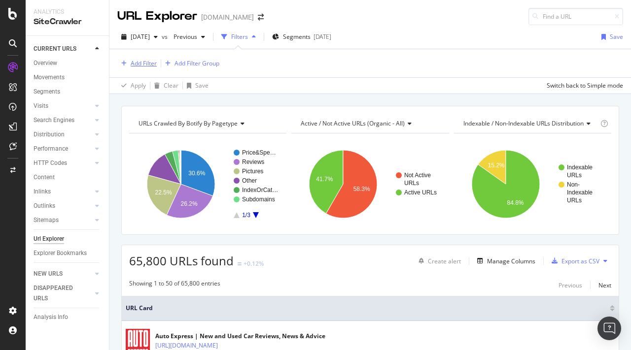
click at [136, 63] on div "Add Filter" at bounding box center [144, 63] width 26 height 8
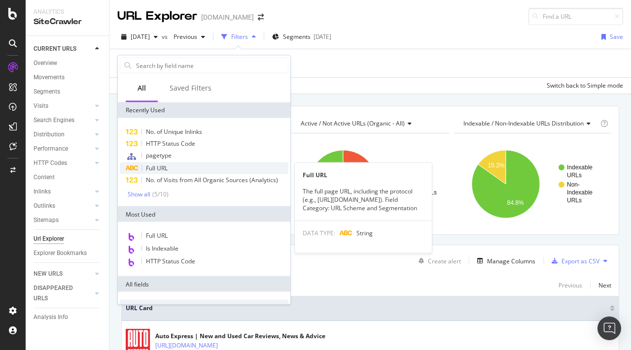
click at [162, 164] on span "Full URL" at bounding box center [157, 168] width 22 height 8
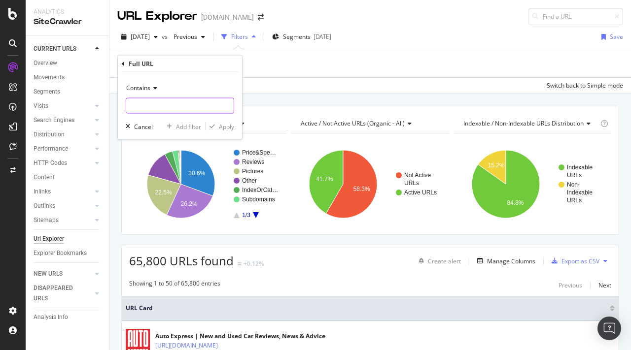
click at [155, 107] on input "text" at bounding box center [179, 106] width 107 height 16
click at [130, 106] on input "page=" at bounding box center [172, 106] width 93 height 16
type input "?page="
click at [230, 124] on div "Apply" at bounding box center [226, 126] width 15 height 8
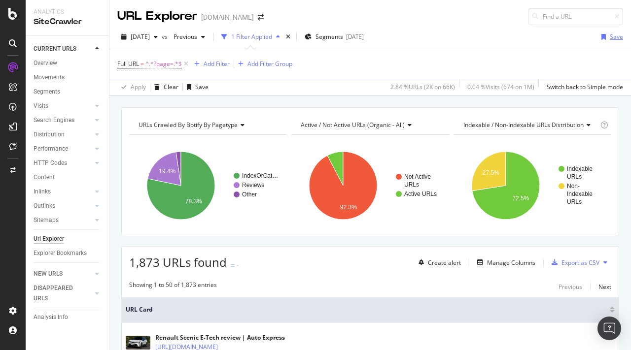
click at [613, 39] on div "Save" at bounding box center [616, 37] width 13 height 8
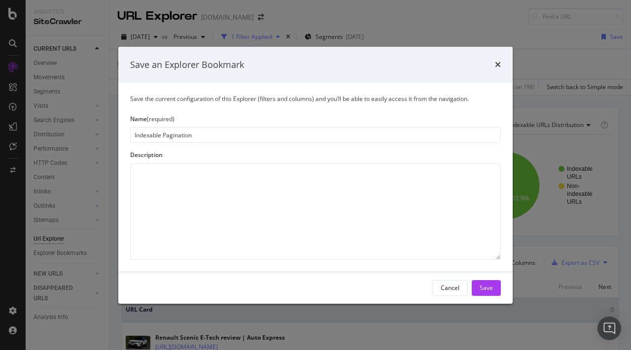
click at [133, 136] on input "Indexable Pagination" at bounding box center [315, 135] width 371 height 16
click at [247, 136] on input "All pagination Indexable Pagination" at bounding box center [315, 135] width 371 height 16
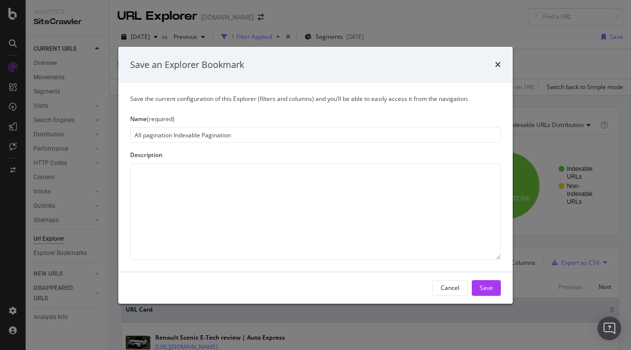
click at [247, 136] on input "All pagination Indexable Pagination" at bounding box center [315, 135] width 371 height 16
type input "All pagination, some are indexable"
click at [484, 285] on div "Save" at bounding box center [486, 288] width 13 height 8
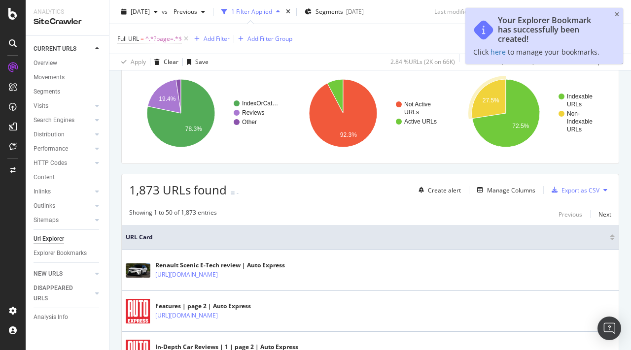
scroll to position [106, 0]
click at [506, 194] on div "Manage Columns" at bounding box center [511, 191] width 48 height 8
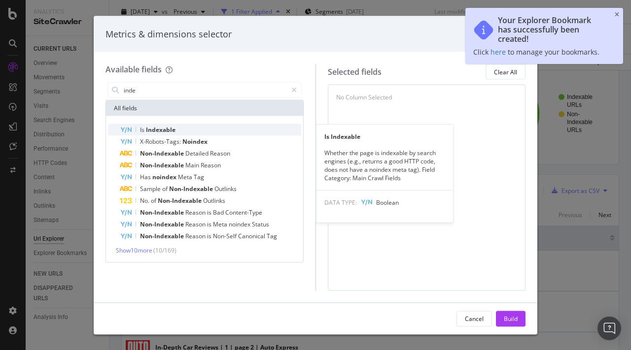
type input "inde"
click at [162, 127] on span "Indexable" at bounding box center [161, 130] width 30 height 8
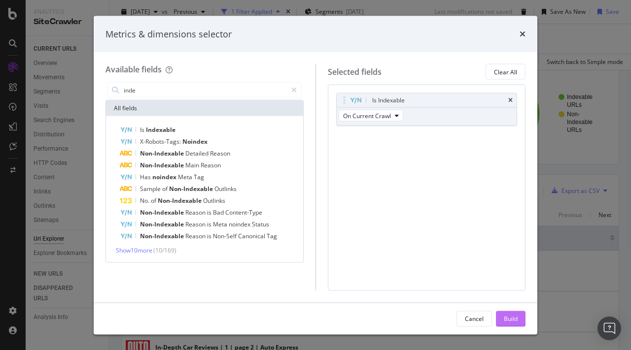
click at [514, 321] on div "Build" at bounding box center [511, 318] width 14 height 8
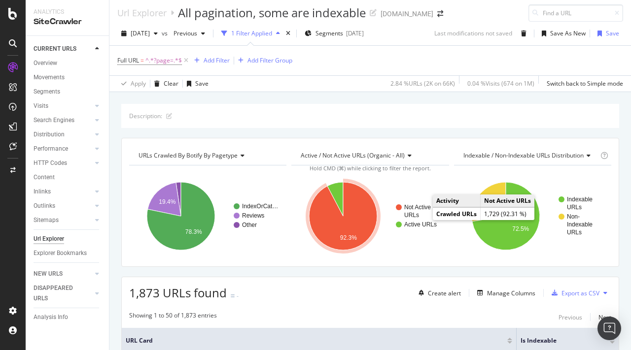
scroll to position [192, 0]
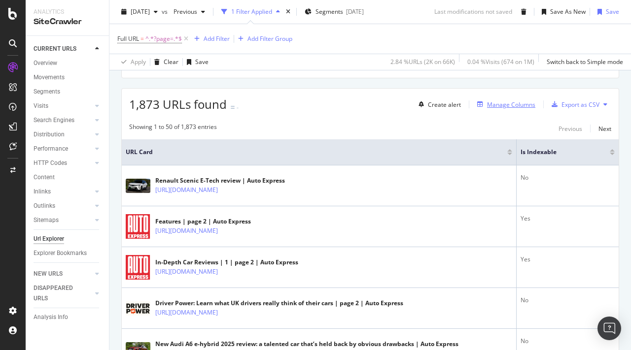
click at [513, 104] on div "Manage Columns" at bounding box center [511, 105] width 48 height 8
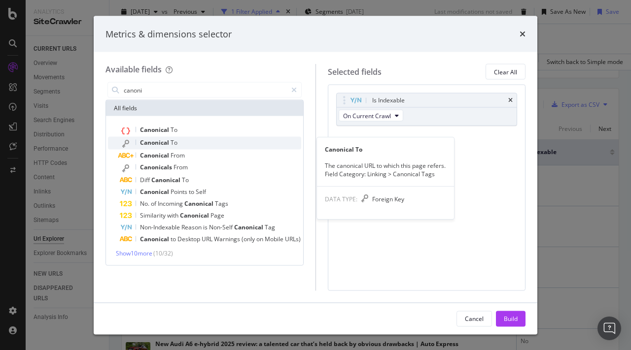
type input "canoni"
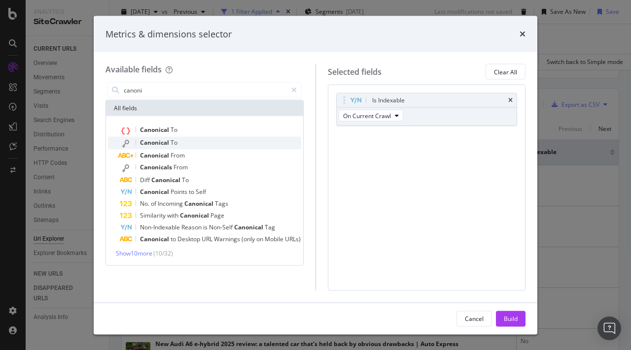
click at [153, 145] on span "Canonical" at bounding box center [155, 143] width 31 height 8
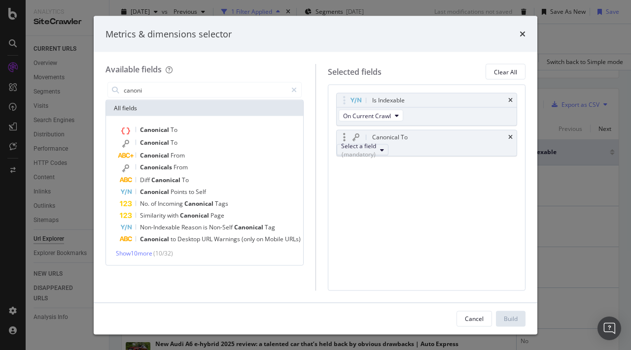
click at [376, 148] on div "Select a field (mandatory)" at bounding box center [358, 150] width 35 height 17
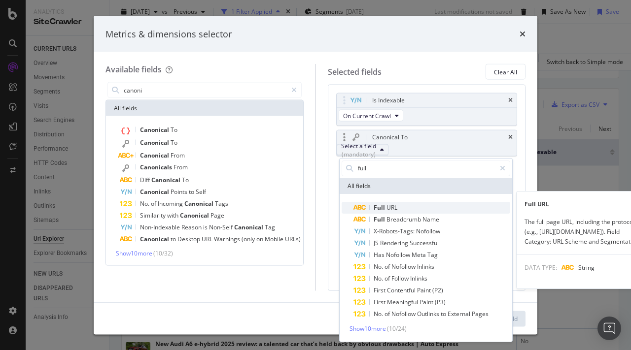
type input "full"
click at [388, 207] on span "URL" at bounding box center [391, 208] width 11 height 8
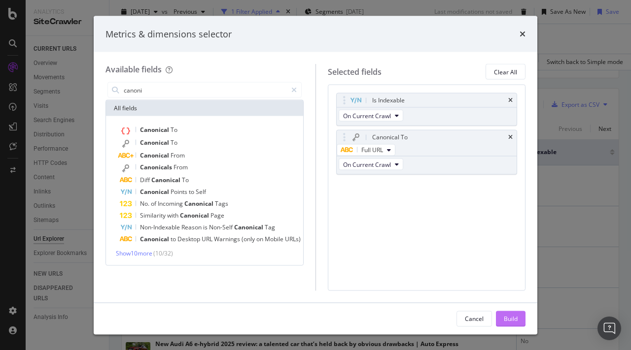
click at [516, 318] on div "Build" at bounding box center [511, 318] width 14 height 8
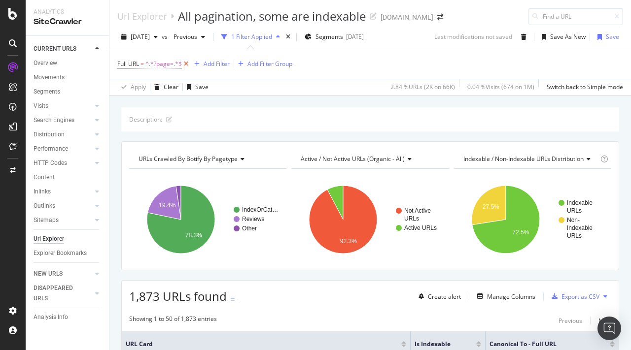
click at [186, 64] on icon at bounding box center [186, 64] width 8 height 10
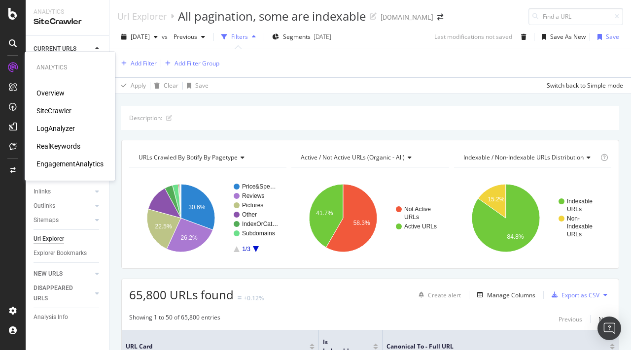
click at [62, 114] on div "SiteCrawler" at bounding box center [53, 111] width 35 height 10
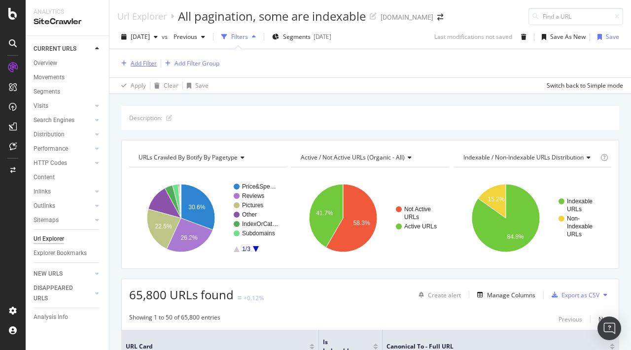
click at [144, 61] on div "Add Filter" at bounding box center [144, 63] width 26 height 8
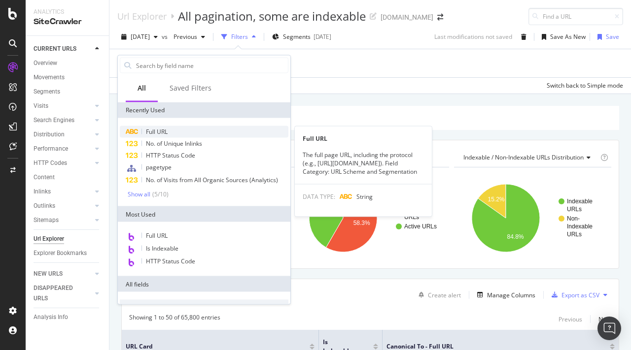
click at [166, 130] on span "Full URL" at bounding box center [157, 132] width 22 height 8
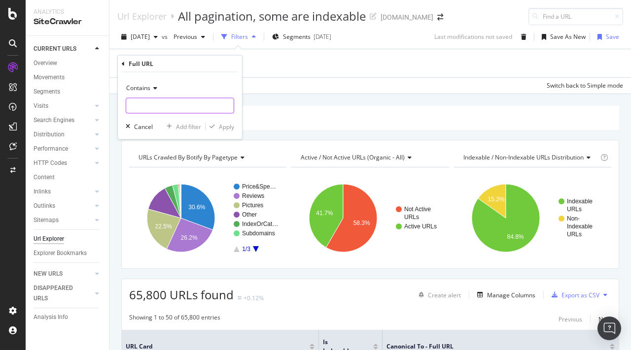
click at [158, 105] on input "text" at bounding box center [179, 106] width 107 height 16
type input "p"
type input "?page="
click at [228, 121] on div "Contains ?page= Cancel Add filter Apply" at bounding box center [180, 105] width 124 height 67
click at [224, 128] on div "Apply" at bounding box center [226, 126] width 15 height 8
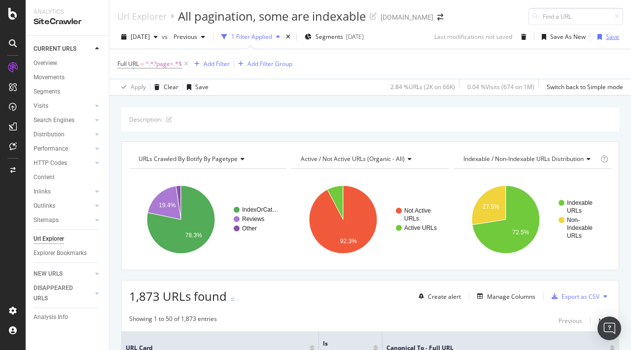
click at [604, 42] on div "Save" at bounding box center [606, 37] width 26 height 15
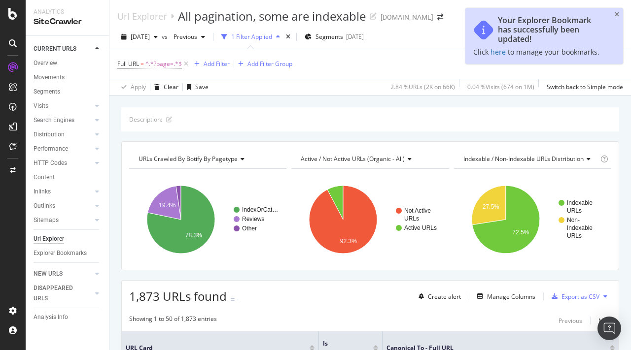
click at [612, 38] on div "Your Explorer Bookmark has successfully been updated! Click here to manage your…" at bounding box center [544, 36] width 158 height 56
click at [619, 14] on icon "close toast" at bounding box center [617, 15] width 4 height 6
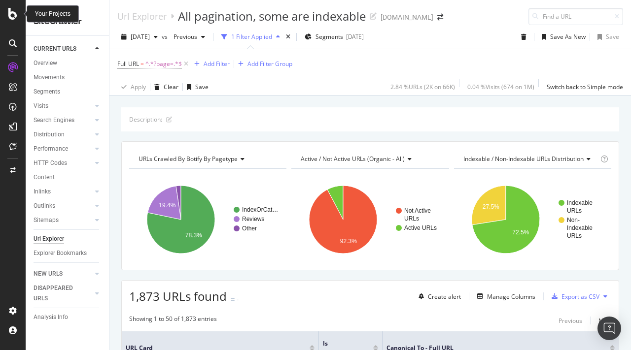
click at [11, 13] on icon at bounding box center [12, 14] width 9 height 12
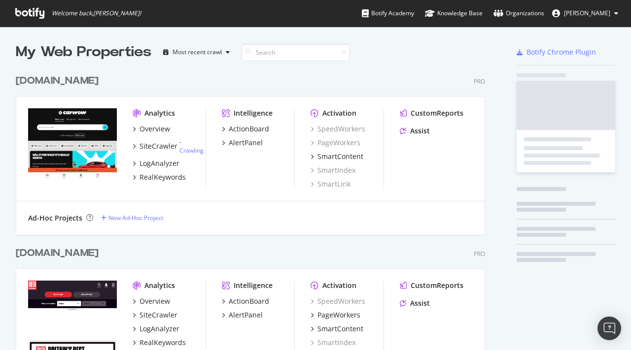
scroll to position [350, 631]
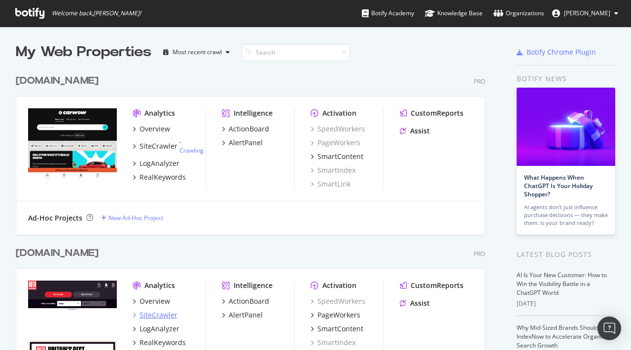
click at [166, 317] on div "SiteCrawler" at bounding box center [158, 316] width 38 height 10
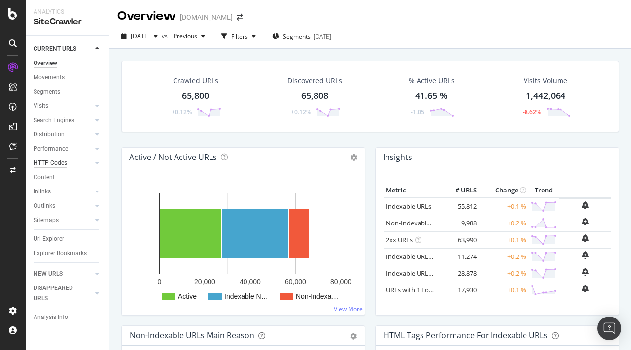
click at [48, 161] on div "HTTP Codes" at bounding box center [51, 163] width 34 height 10
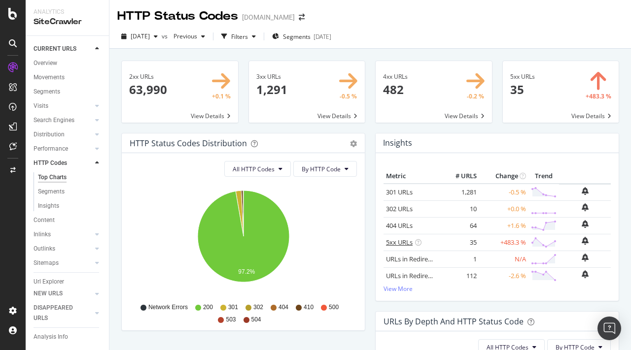
click at [404, 243] on link "5xx URLs" at bounding box center [399, 242] width 27 height 9
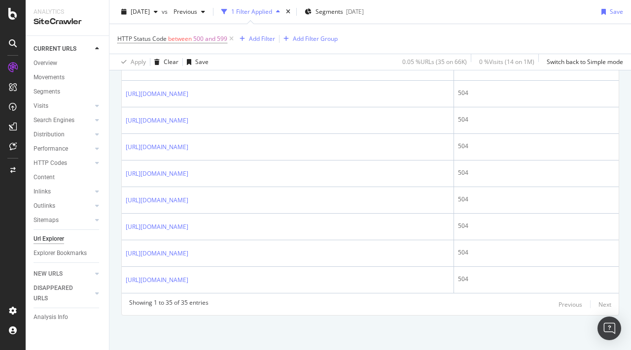
scroll to position [1169, 0]
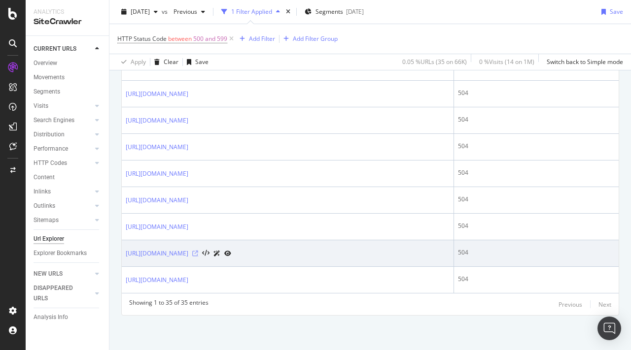
click at [198, 251] on icon at bounding box center [195, 254] width 6 height 6
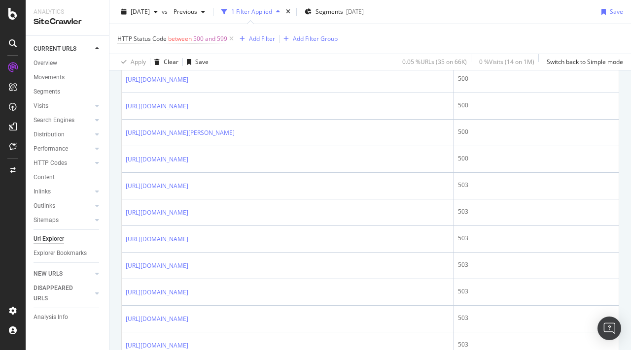
scroll to position [0, 0]
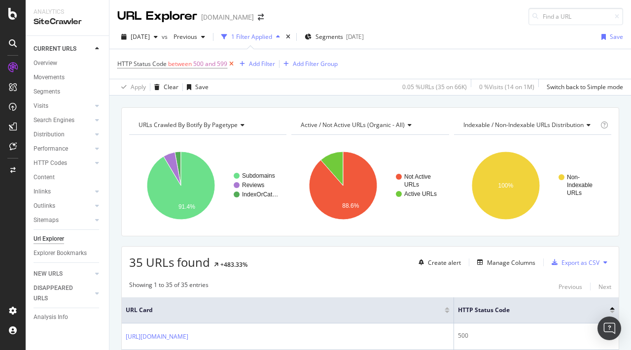
click at [230, 64] on icon at bounding box center [231, 64] width 8 height 10
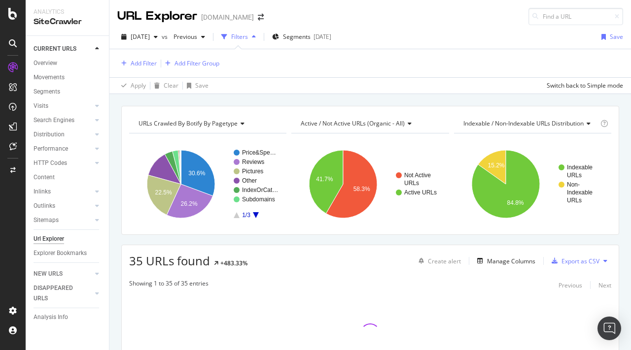
click at [55, 156] on div "HTTP Codes" at bounding box center [71, 163] width 75 height 14
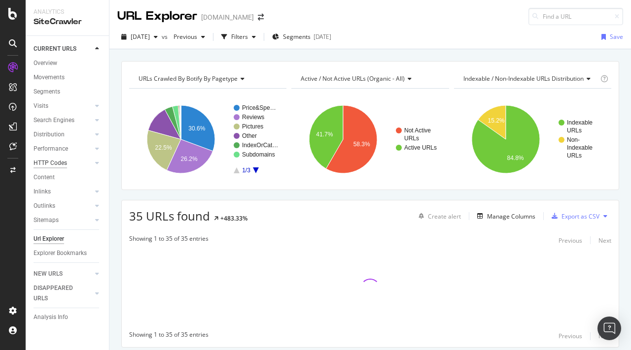
click at [55, 160] on div "HTTP Codes" at bounding box center [51, 163] width 34 height 10
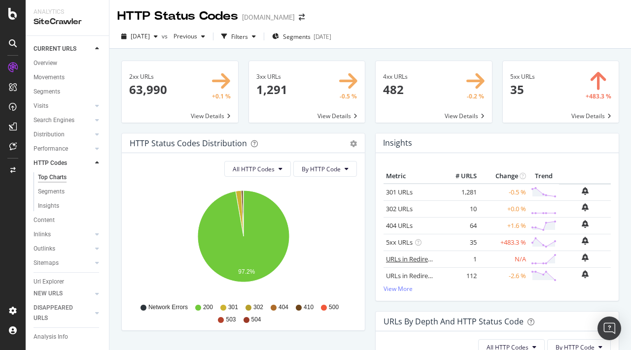
click at [423, 261] on link "URLs in Redirect Loop" at bounding box center [418, 259] width 64 height 9
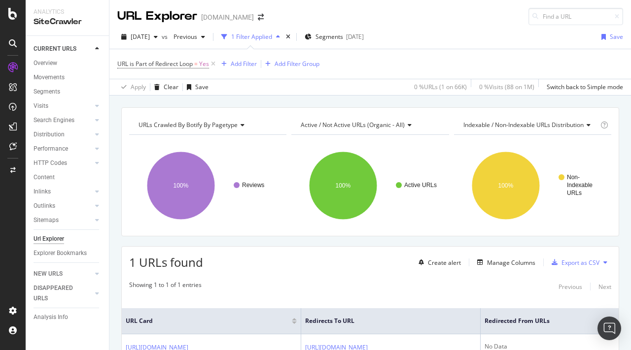
scroll to position [78, 0]
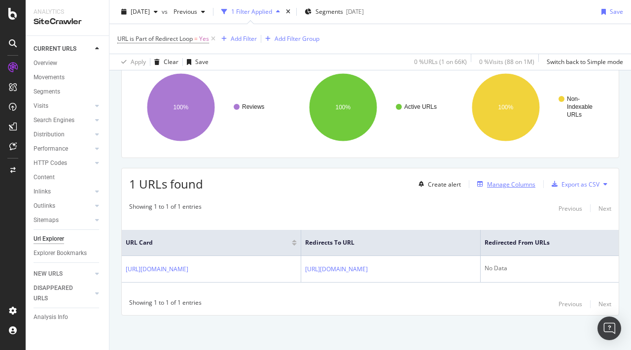
click at [500, 179] on div "Manage Columns" at bounding box center [504, 184] width 62 height 11
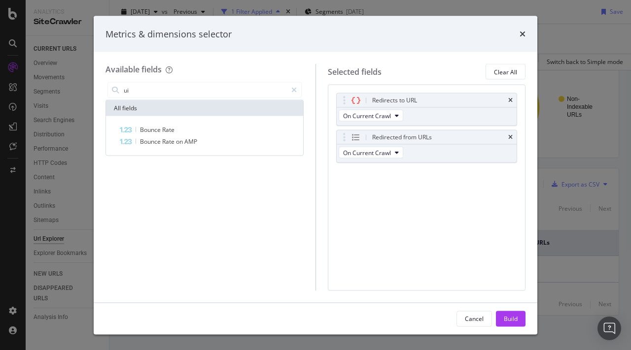
type input "u"
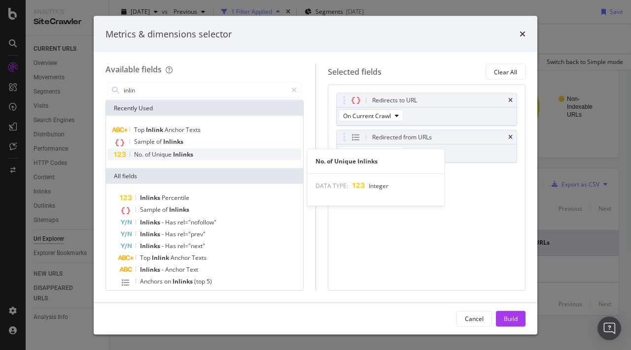
type input "inlin"
click at [192, 153] on span "Inlinks" at bounding box center [183, 154] width 20 height 8
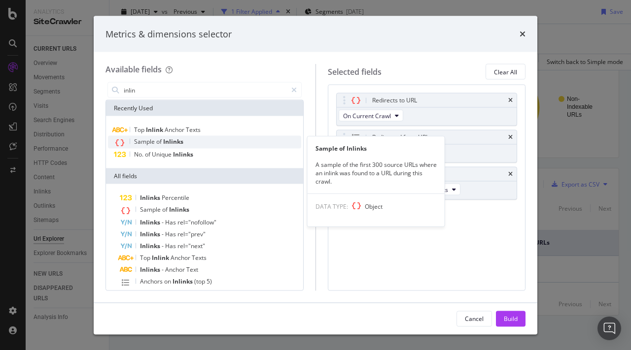
click at [175, 140] on span "Inlinks" at bounding box center [173, 142] width 20 height 8
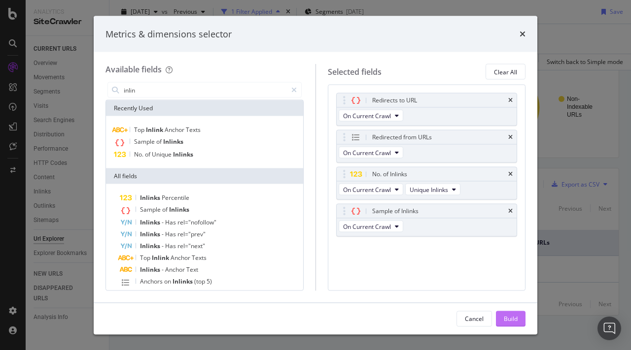
click at [507, 315] on div "Build" at bounding box center [511, 318] width 14 height 8
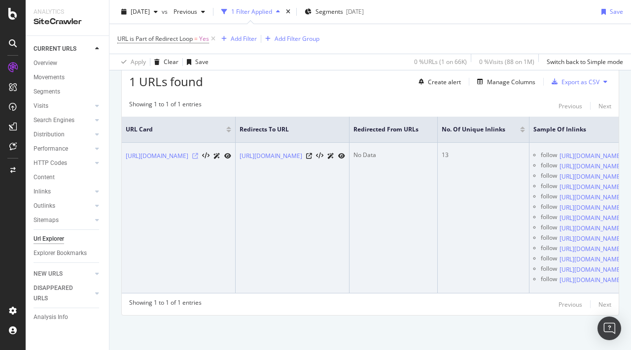
click at [198, 153] on icon at bounding box center [195, 156] width 6 height 6
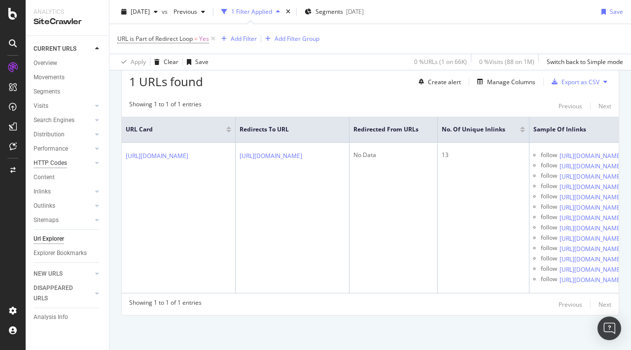
click at [54, 165] on div "HTTP Codes" at bounding box center [51, 163] width 34 height 10
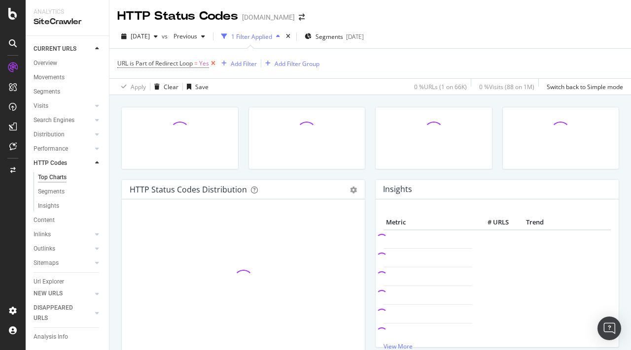
click at [213, 64] on icon at bounding box center [213, 64] width 8 height 10
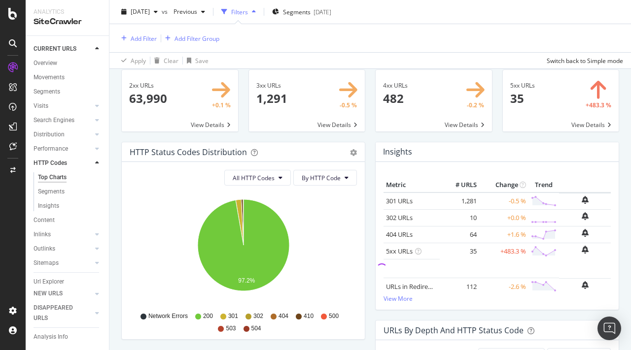
scroll to position [48, 0]
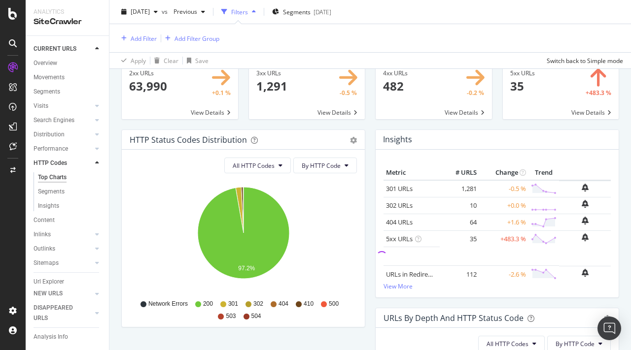
click at [354, 134] on div "HTTP Status Codes Distribution Pie Table Export as CSV Add to Custom Report" at bounding box center [243, 140] width 243 height 20
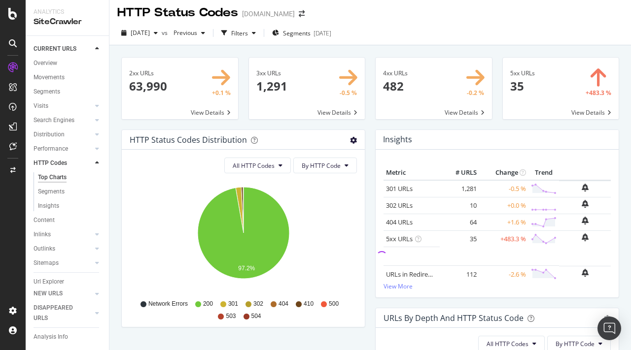
click at [354, 141] on icon "gear" at bounding box center [353, 140] width 7 height 7
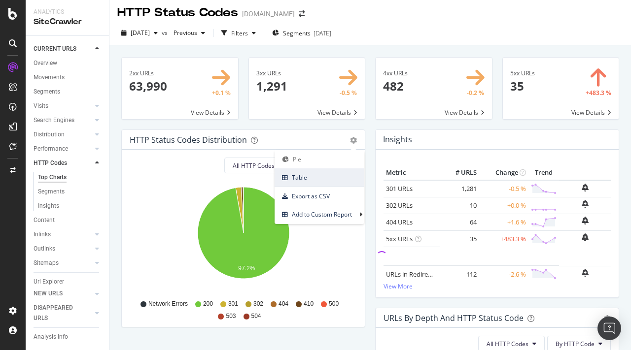
click at [316, 183] on span "Table" at bounding box center [320, 177] width 90 height 13
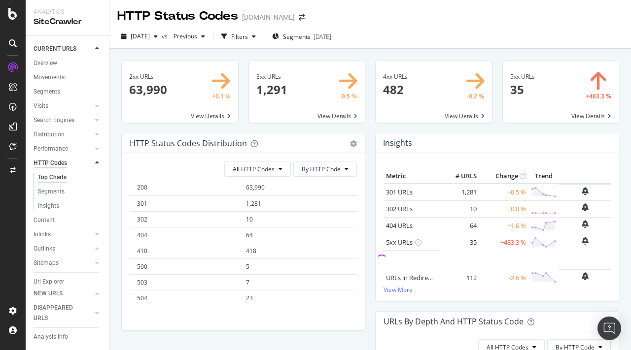
scroll to position [23, 0]
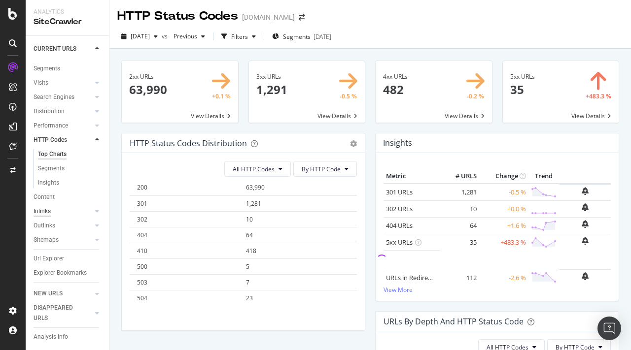
click at [45, 212] on div "Inlinks" at bounding box center [42, 212] width 17 height 10
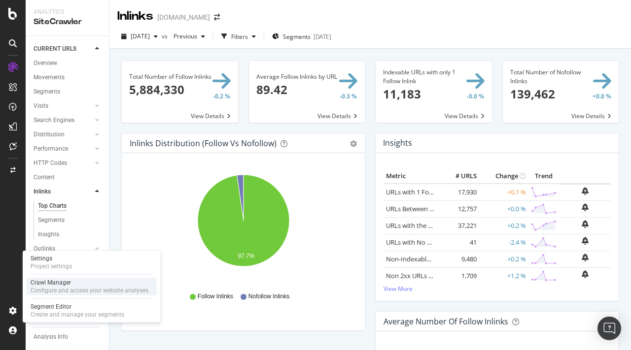
click at [53, 288] on div "Configure and access your website analyses" at bounding box center [90, 291] width 118 height 8
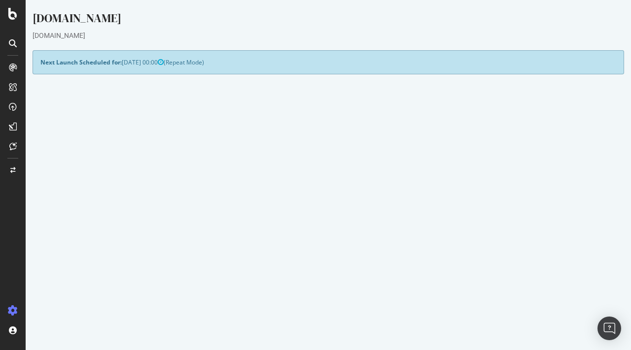
click at [317, 281] on button "Yes! Start Now" at bounding box center [315, 283] width 61 height 16
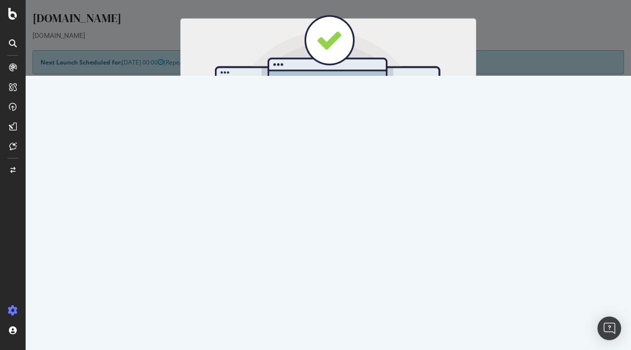
click at [339, 160] on button "Start Now" at bounding box center [346, 163] width 43 height 17
